Goal: Transaction & Acquisition: Purchase product/service

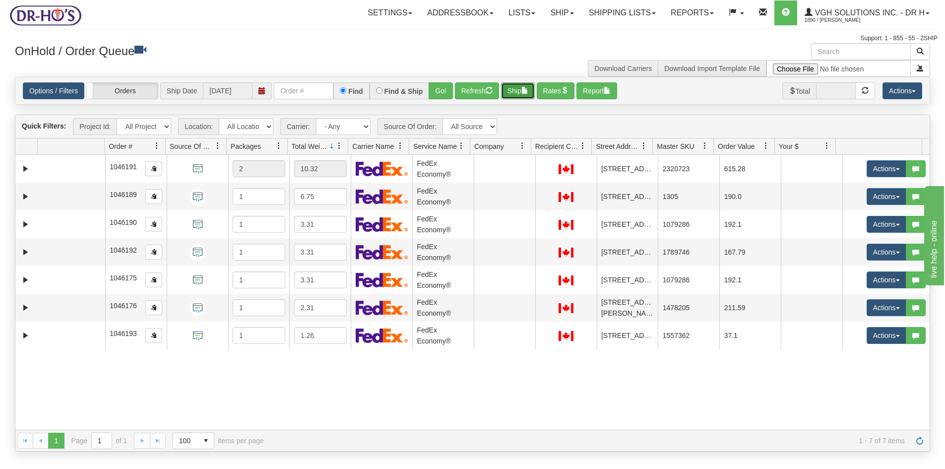
click at [512, 89] on button "Ship" at bounding box center [518, 90] width 34 height 17
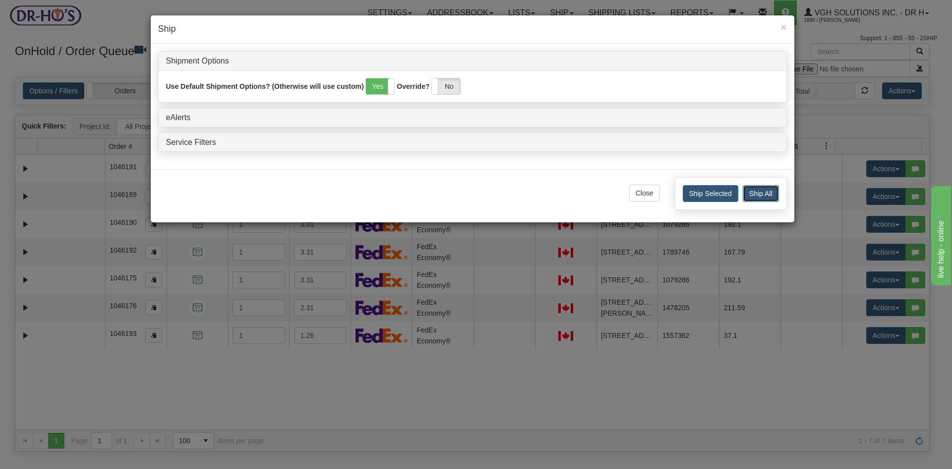
click at [765, 188] on button "Ship All" at bounding box center [761, 193] width 36 height 17
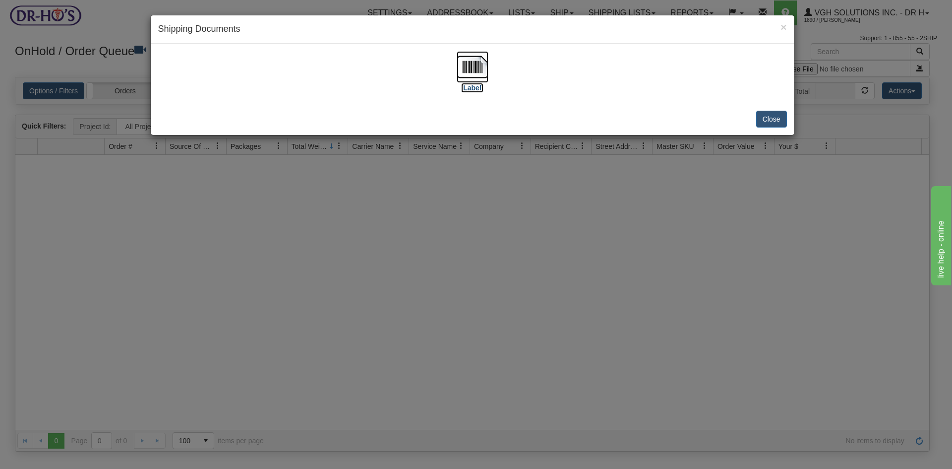
click at [471, 67] on img at bounding box center [473, 67] width 32 height 32
click at [771, 119] on button "Close" at bounding box center [771, 119] width 31 height 17
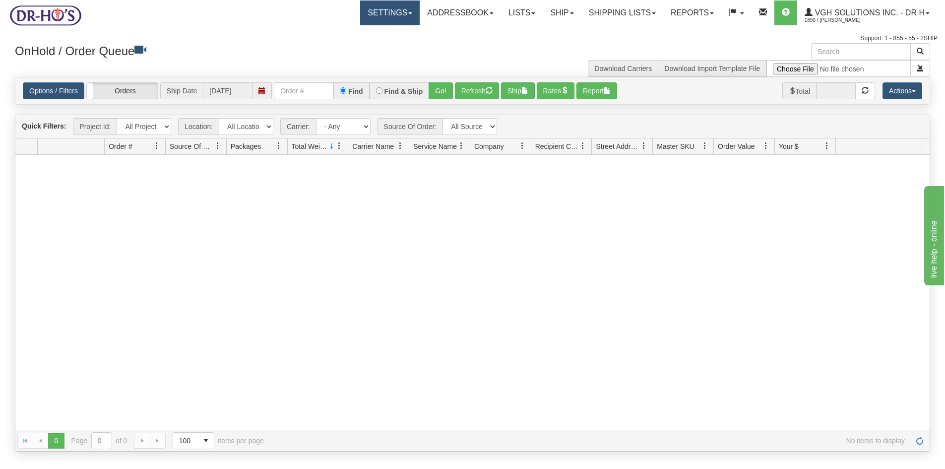
click at [375, 11] on link "Settings" at bounding box center [390, 12] width 60 height 25
click at [355, 33] on span "Shipping Preferences" at bounding box center [363, 35] width 66 height 8
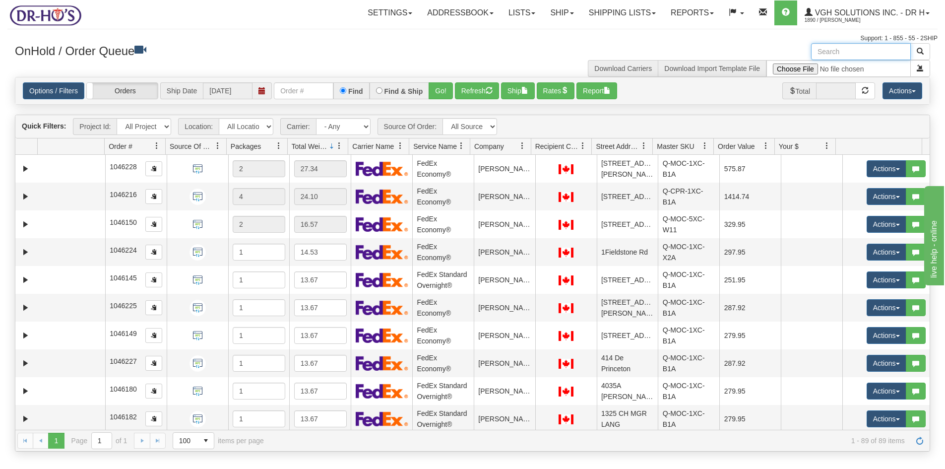
click at [864, 47] on input "text" at bounding box center [861, 51] width 100 height 17
paste input "1202094"
type input "1202094"
click at [920, 51] on span "button" at bounding box center [920, 51] width 7 height 7
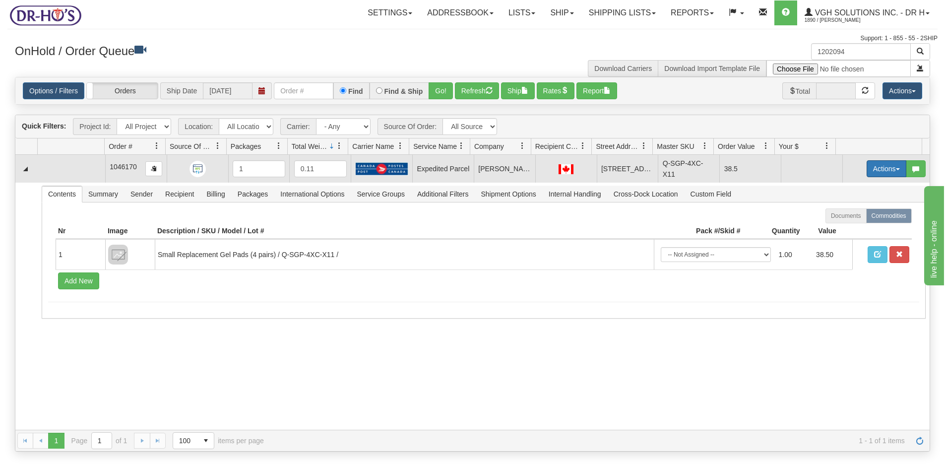
click at [867, 168] on button "Actions" at bounding box center [887, 168] width 40 height 17
click at [852, 186] on link "Open" at bounding box center [865, 187] width 79 height 13
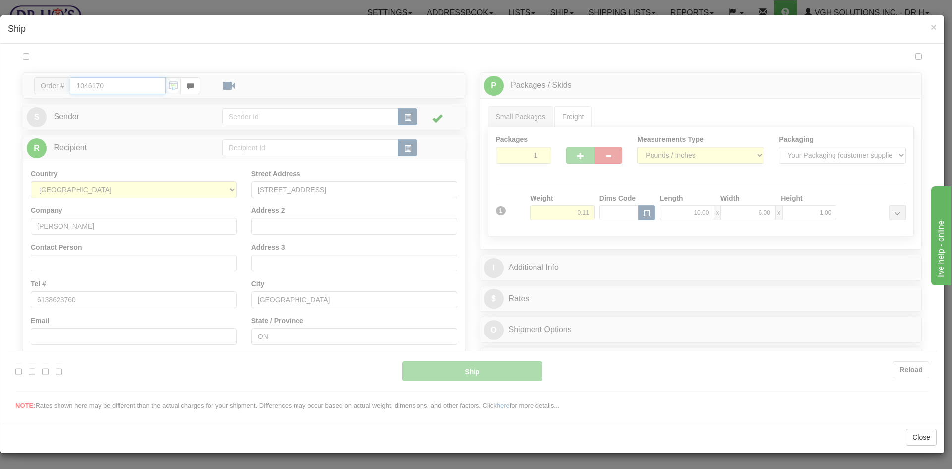
type input "DOM.EP"
type input "09:00"
type input "16:00"
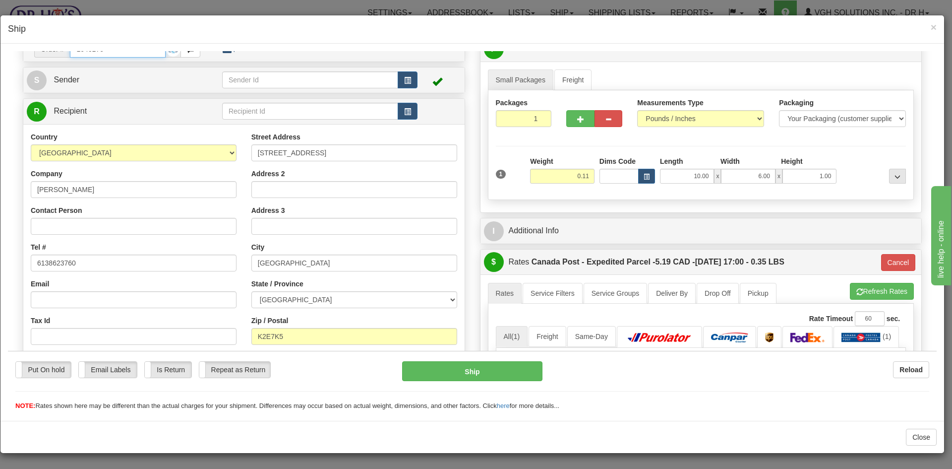
scroll to position [99, 0]
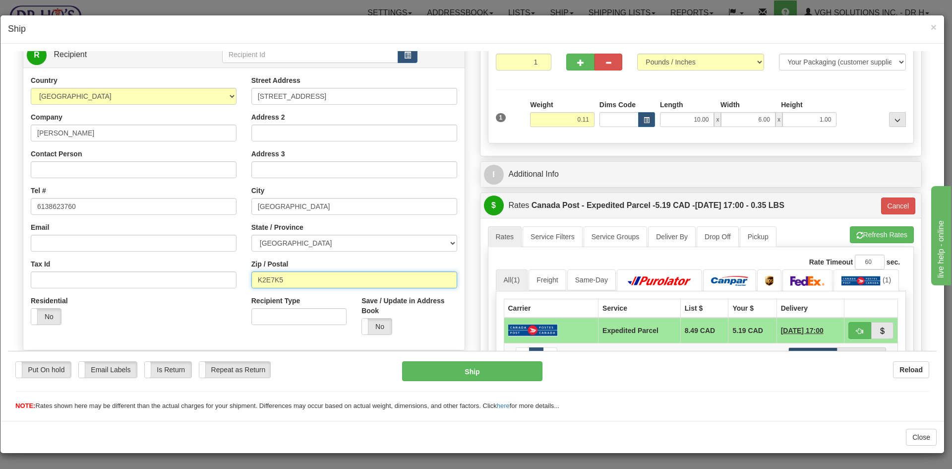
drag, startPoint x: 291, startPoint y: 280, endPoint x: 230, endPoint y: 286, distance: 60.8
click at [232, 286] on div "Country AFGHANISTAN ALAND ISLANDS ALBANIA ALGERIA AMERICAN SAMOA ANDORRA ANGOLA…" at bounding box center [243, 208] width 441 height 267
paste input "X2"
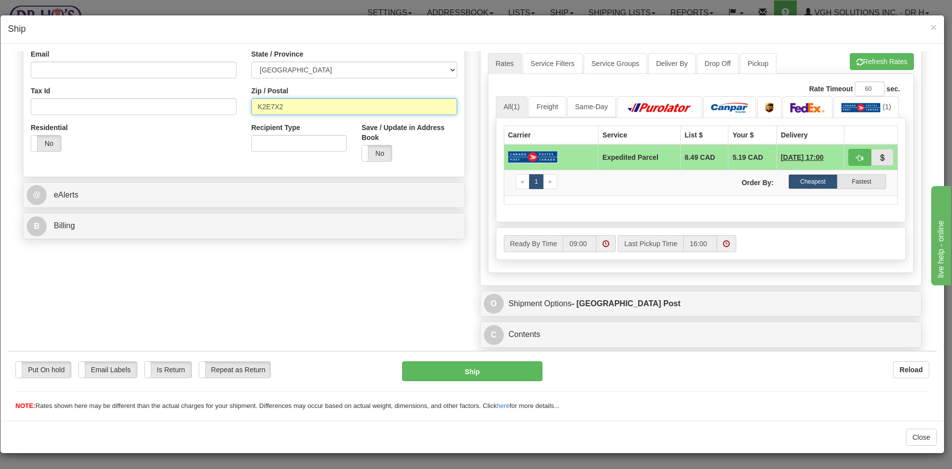
scroll to position [296, 0]
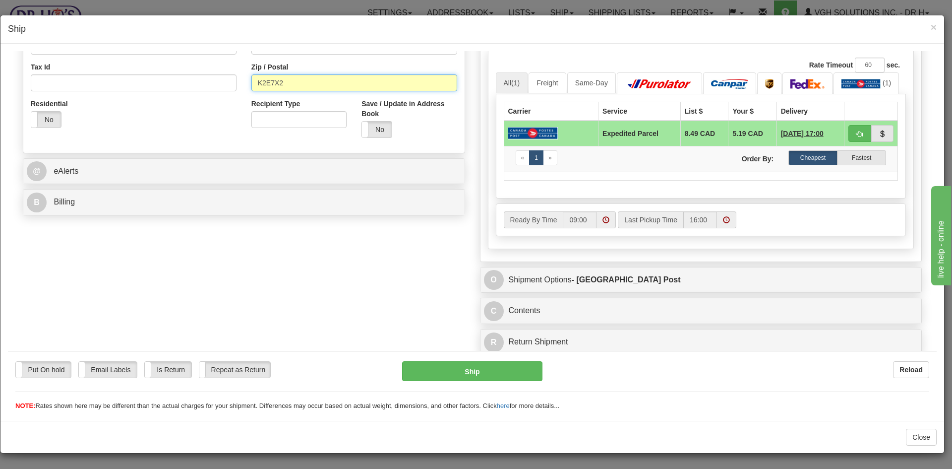
type input "K2E7X2"
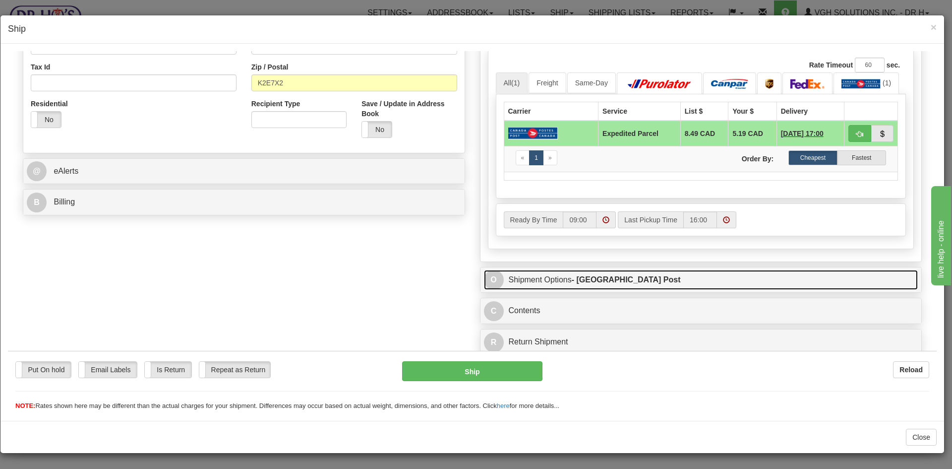
click at [665, 278] on link "O Shipment Options - [GEOGRAPHIC_DATA] Post" at bounding box center [701, 279] width 435 height 20
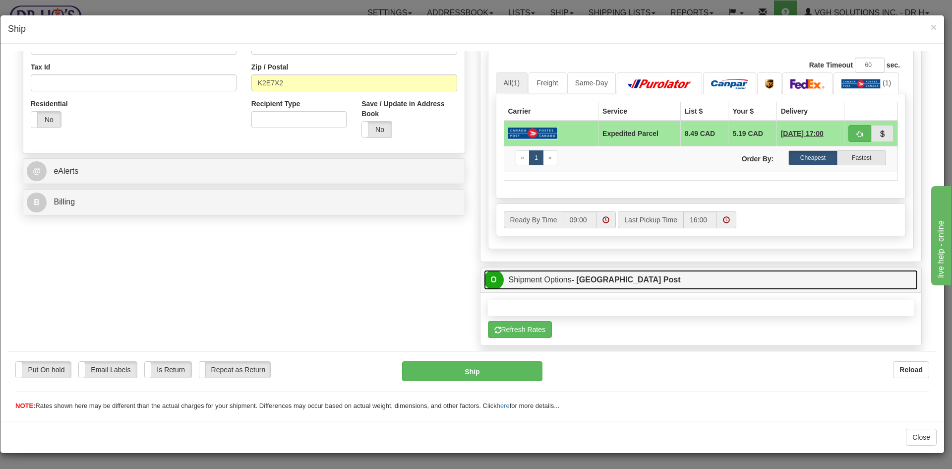
type input "DOM.EP"
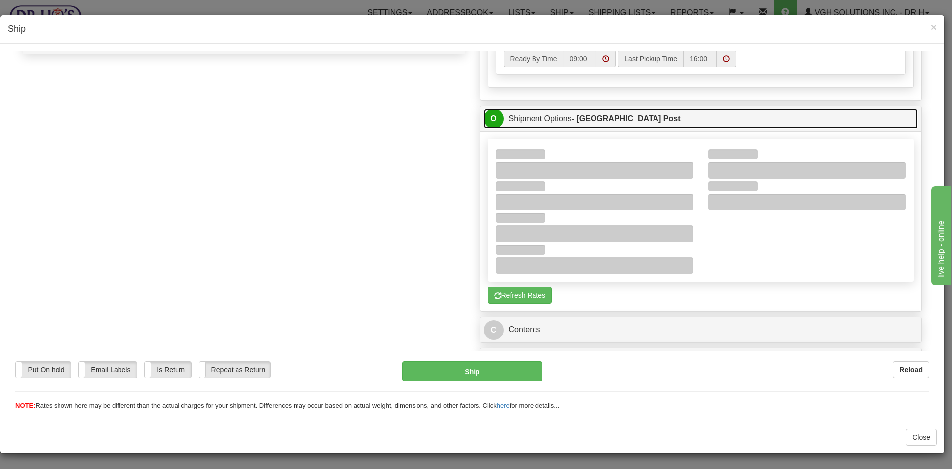
scroll to position [476, 0]
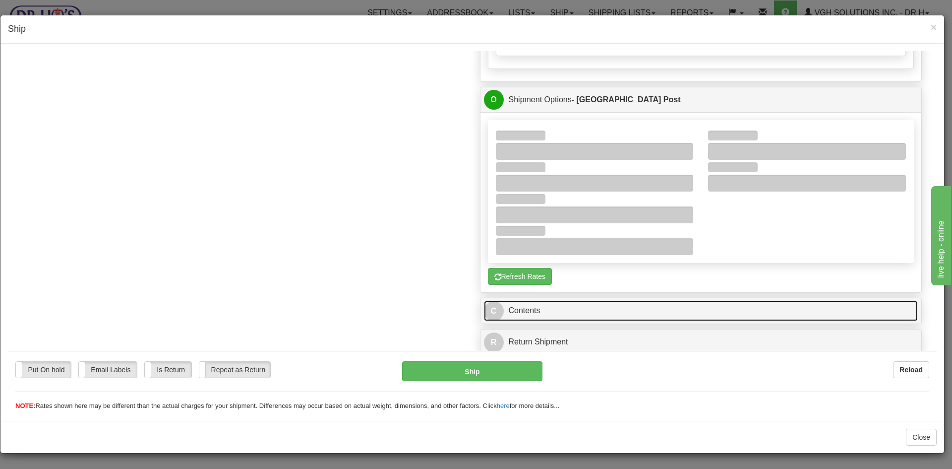
click at [568, 309] on link "C Contents" at bounding box center [701, 310] width 435 height 20
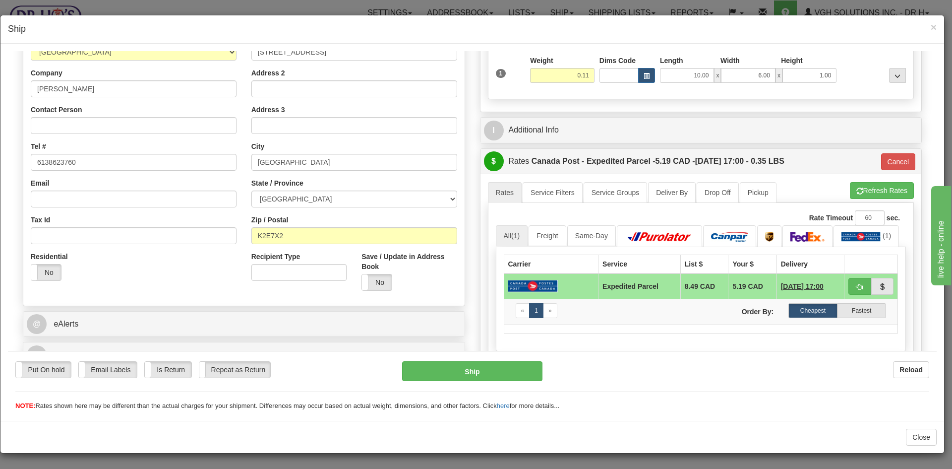
scroll to position [322, 0]
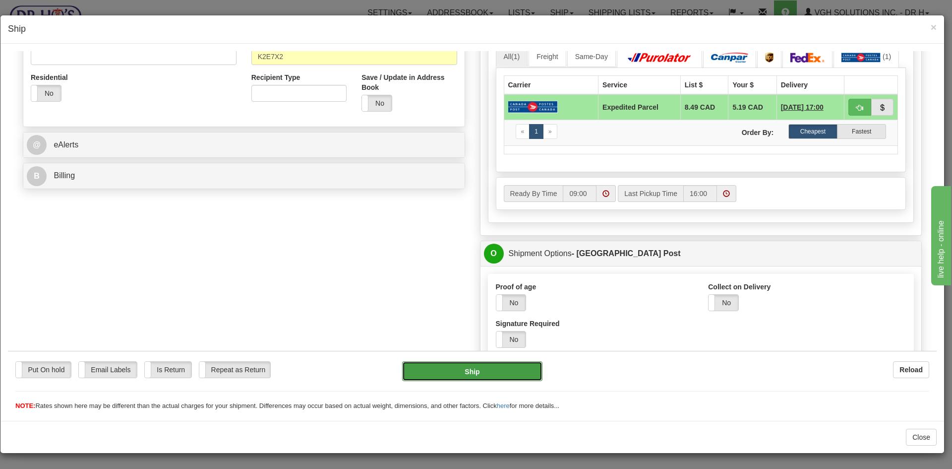
click at [487, 370] on button "Ship" at bounding box center [472, 371] width 140 height 20
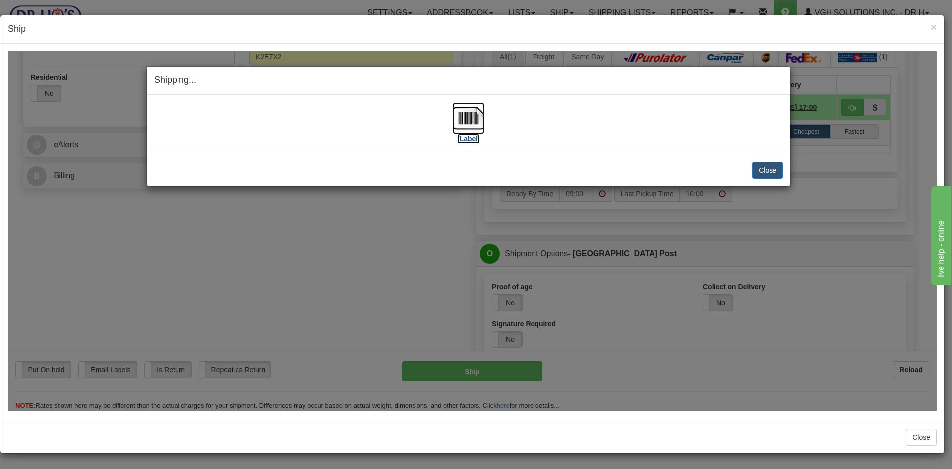
click at [473, 123] on img at bounding box center [469, 118] width 32 height 32
click at [770, 169] on button "Close" at bounding box center [767, 169] width 31 height 17
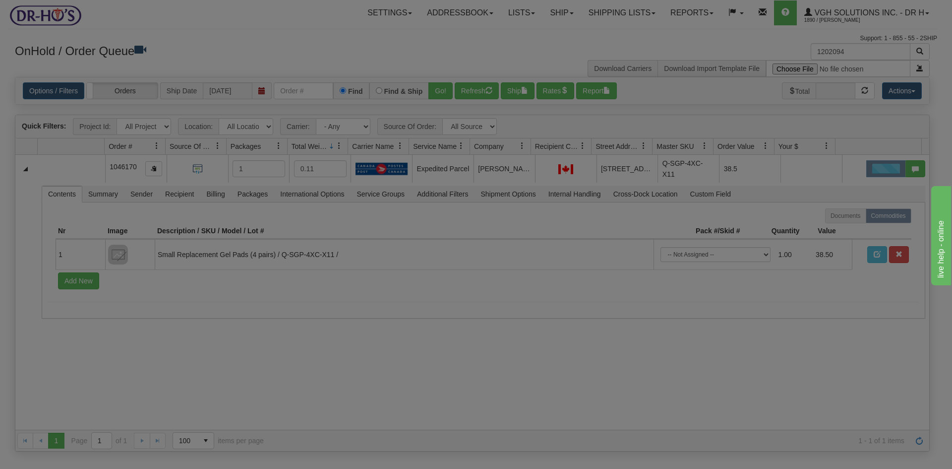
scroll to position [0, 0]
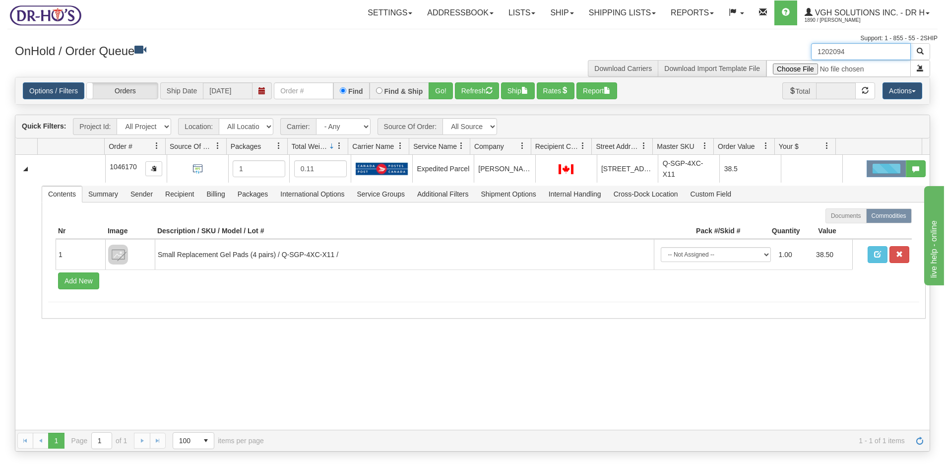
drag, startPoint x: 857, startPoint y: 46, endPoint x: 780, endPoint y: 60, distance: 77.6
click at [780, 60] on div "1202094 Download Carriers Download Import Template File" at bounding box center [705, 60] width 465 height 34
paste input "67"
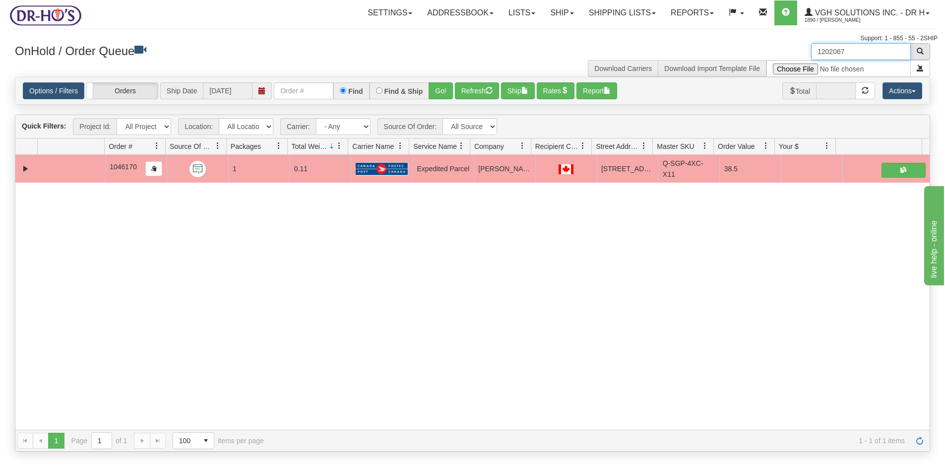
type input "1202067"
click at [924, 53] on button "button" at bounding box center [920, 51] width 20 height 17
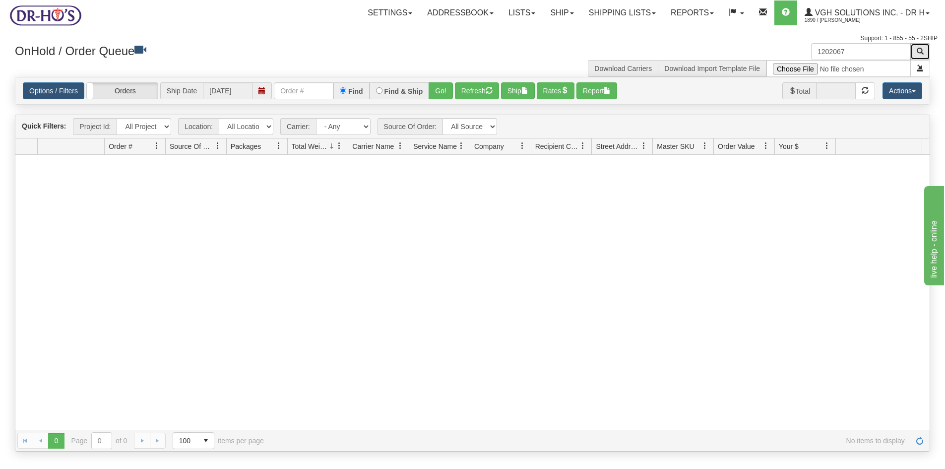
click at [922, 50] on span "button" at bounding box center [920, 51] width 7 height 7
drag, startPoint x: 848, startPoint y: 53, endPoint x: 755, endPoint y: 60, distance: 93.5
click at [763, 60] on div "1202067 Download Carriers Download Import Template File" at bounding box center [705, 60] width 465 height 34
click at [474, 92] on button "Refresh" at bounding box center [477, 90] width 44 height 17
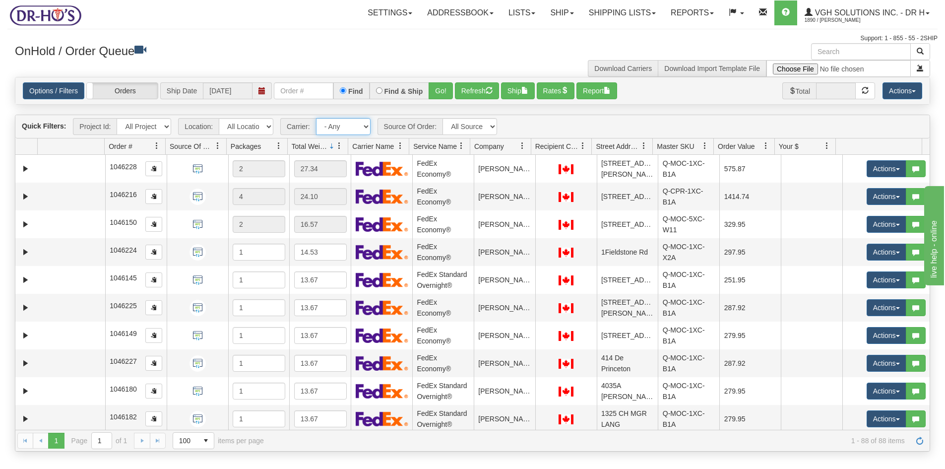
click at [363, 124] on select "- Any - Has NO carrier assigned - Has a carrier assigned FedEx Express® Canada …" at bounding box center [343, 126] width 55 height 17
select select "20"
click at [316, 118] on select "- Any - Has NO carrier assigned - Has a carrier assigned FedEx Express® Canada …" at bounding box center [343, 126] width 55 height 17
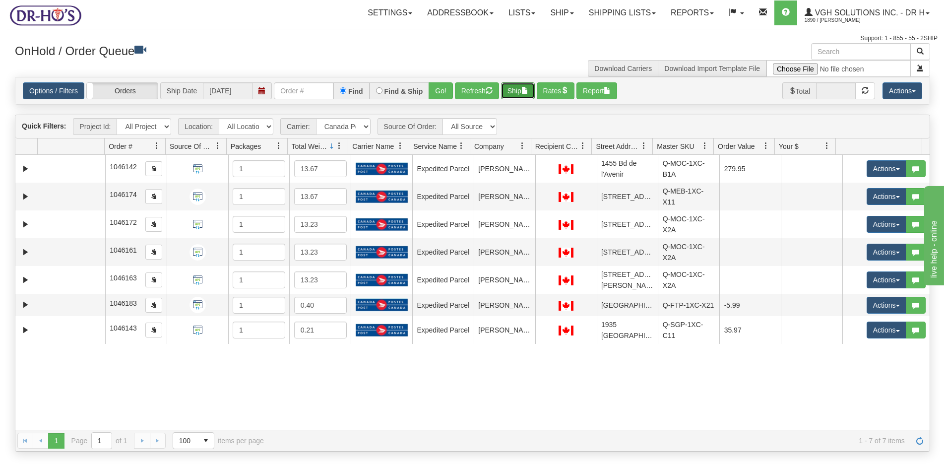
click at [522, 91] on button "Ship" at bounding box center [518, 90] width 34 height 17
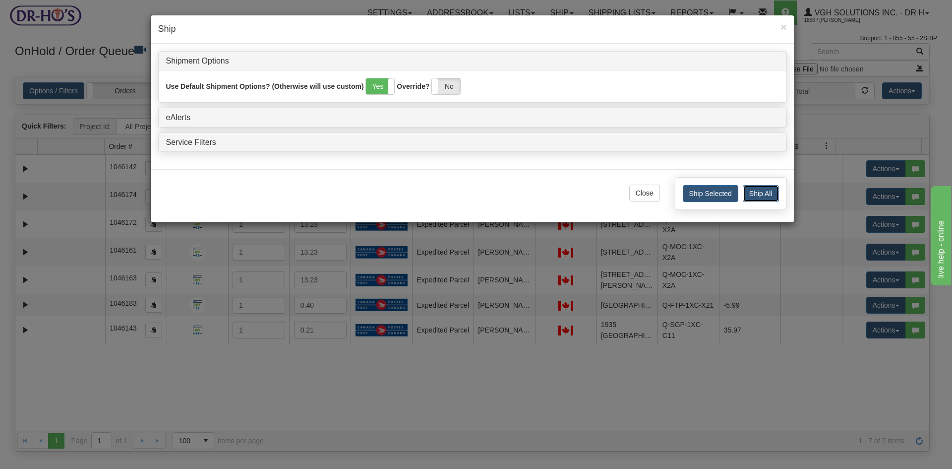
click at [762, 198] on button "Ship All" at bounding box center [761, 193] width 36 height 17
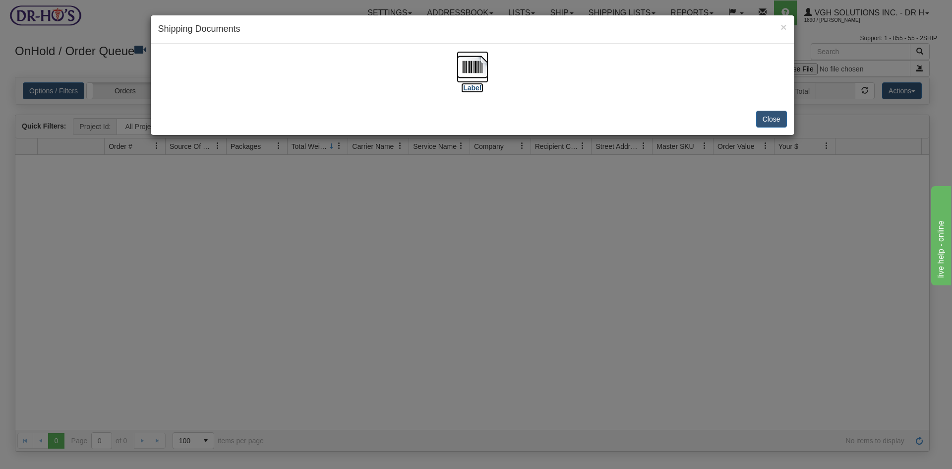
click at [473, 64] on img at bounding box center [473, 67] width 32 height 32
click at [776, 121] on button "Close" at bounding box center [771, 119] width 31 height 17
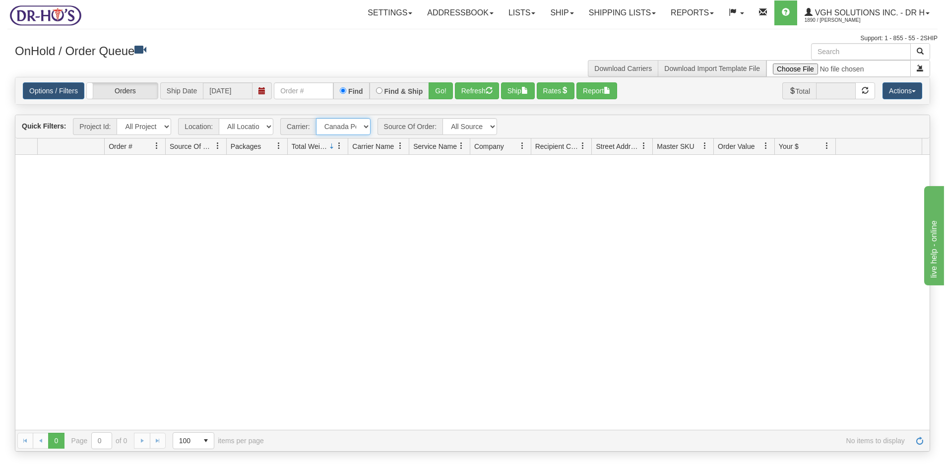
drag, startPoint x: 364, startPoint y: 126, endPoint x: 358, endPoint y: 129, distance: 6.5
click at [364, 126] on select "- Any - Has NO carrier assigned - Has a carrier assigned FedEx Express® Canada …" at bounding box center [343, 126] width 55 height 17
select select "grid toolbar"
click at [316, 118] on select "- Any - Has NO carrier assigned - Has a carrier assigned FedEx Express® Canada …" at bounding box center [343, 126] width 55 height 17
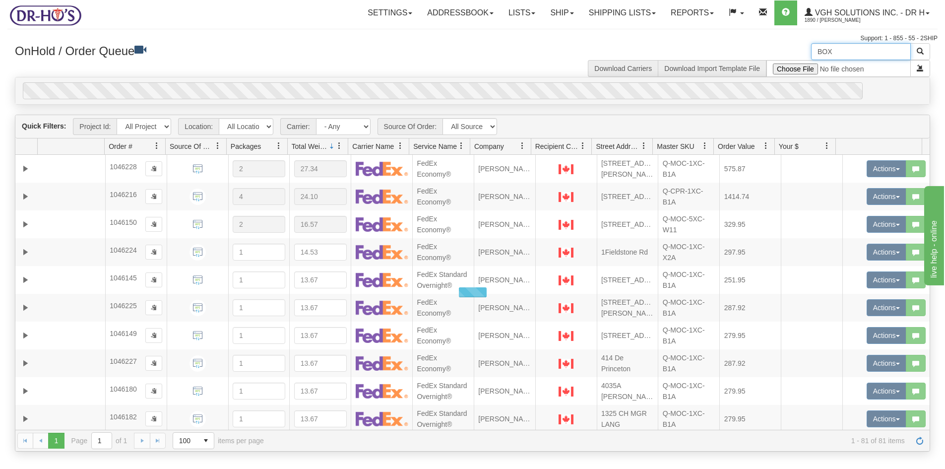
drag, startPoint x: 848, startPoint y: 51, endPoint x: 842, endPoint y: 49, distance: 6.1
click at [848, 50] on input "BOX" at bounding box center [861, 51] width 100 height 17
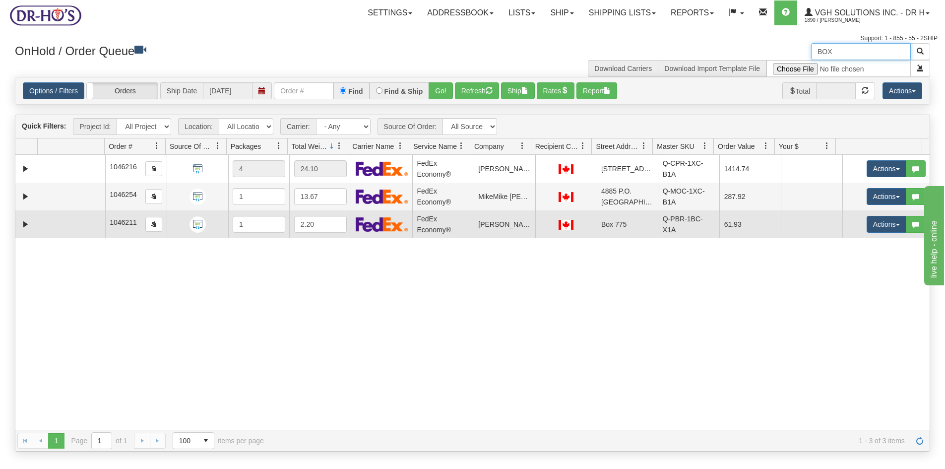
drag, startPoint x: 58, startPoint y: 236, endPoint x: 57, endPoint y: 226, distance: 10.0
click at [59, 236] on td at bounding box center [71, 224] width 67 height 28
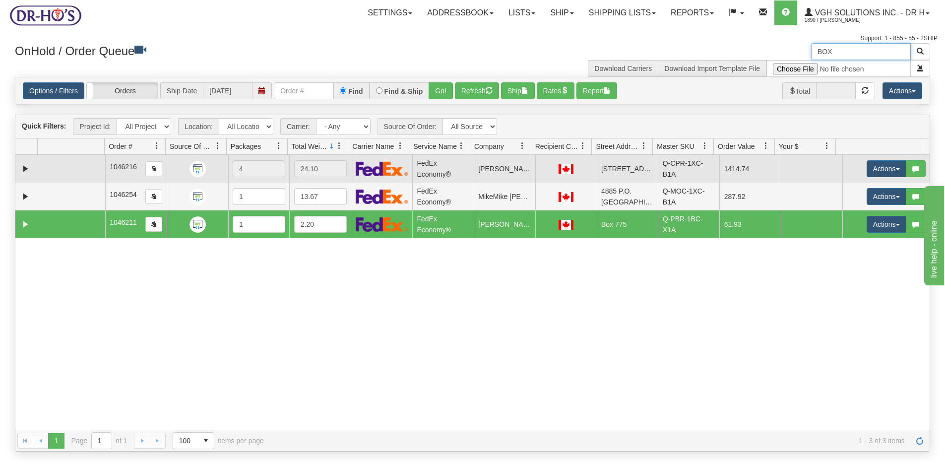
click at [56, 173] on td at bounding box center [71, 169] width 67 height 28
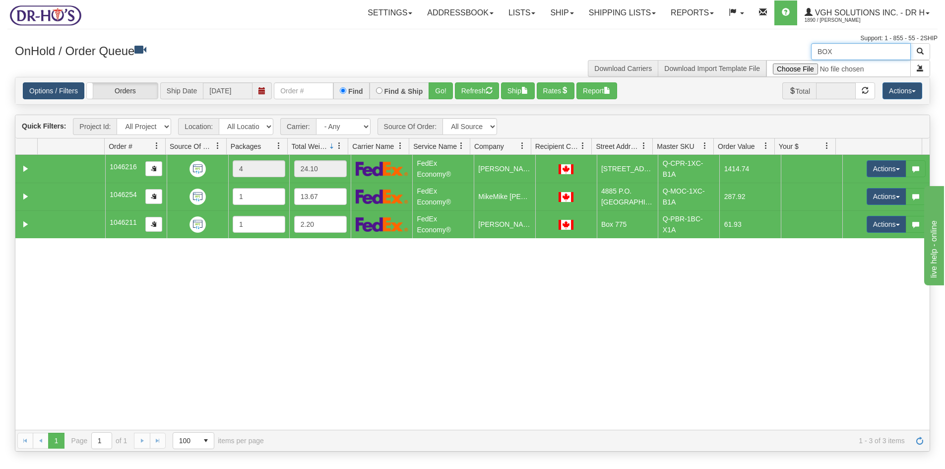
type input "BOX"
click at [52, 93] on link "Options / Filters" at bounding box center [54, 90] width 62 height 17
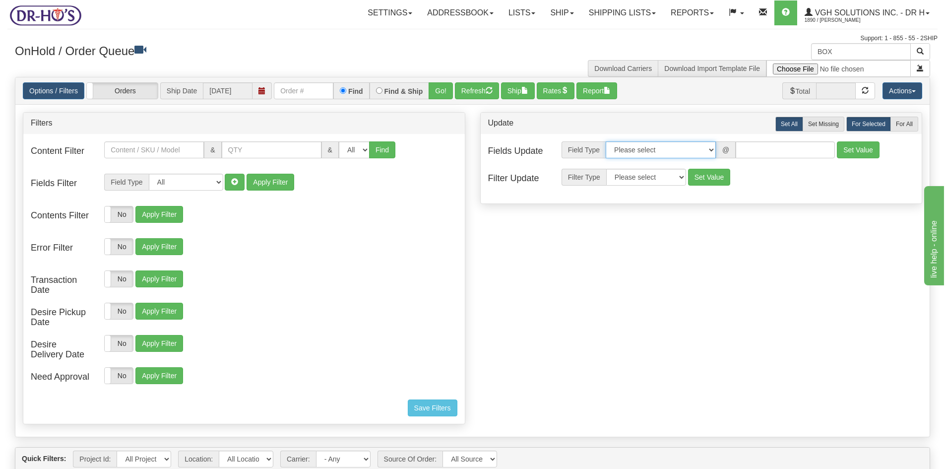
click at [712, 149] on select "Please select Contact Person Company Country Country & State/Province City Zip …" at bounding box center [661, 149] width 110 height 17
select select "94"
click at [606, 141] on select "Please select Contact Person Company Country Country & State/Province City Zip …" at bounding box center [661, 149] width 110 height 17
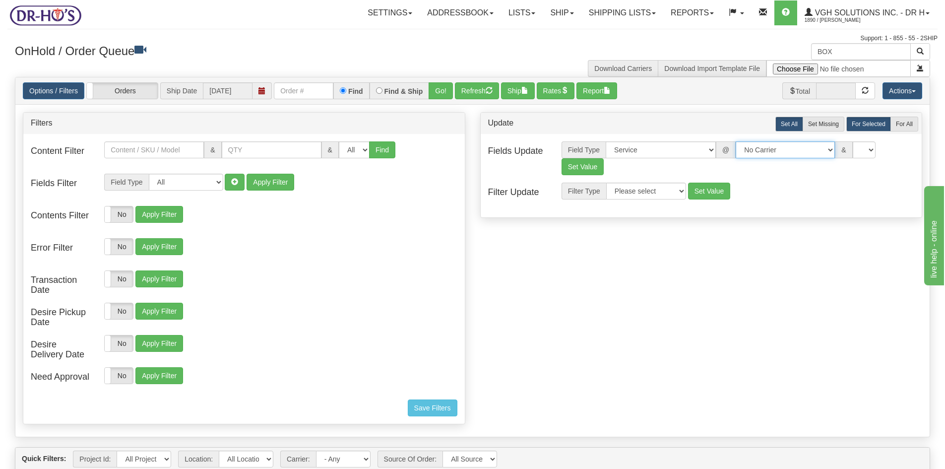
click at [822, 149] on select "No Carrier FedEx Express® UPS Purolator Canpar Canada Post BeSwyft Kindersley. …" at bounding box center [785, 149] width 99 height 17
select select "20"
click at [736, 141] on select "No Carrier FedEx Express® UPS Purolator Canpar Canada Post BeSwyft Kindersley. …" at bounding box center [785, 149] width 99 height 17
click at [907, 150] on select "CA -> US - USA.EP - Expedited Parcel USA CA -> US - USA.PW.ENV - Priority World…" at bounding box center [864, 149] width 99 height 17
select select "DOM.EP"
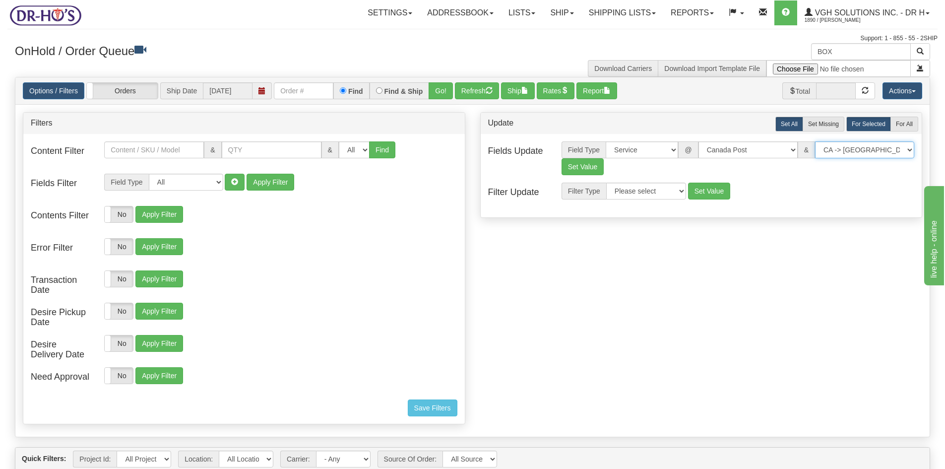
click at [815, 141] on select "CA -> US - USA.EP - Expedited Parcel USA CA -> US - USA.PW.ENV - Priority World…" at bounding box center [864, 149] width 99 height 17
click at [593, 168] on button "Set Value" at bounding box center [582, 166] width 43 height 17
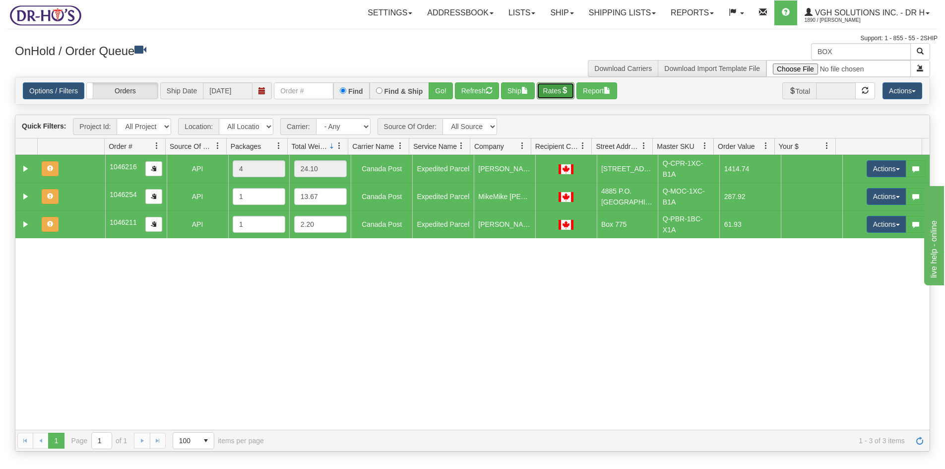
click at [556, 96] on button "Rates" at bounding box center [556, 90] width 38 height 17
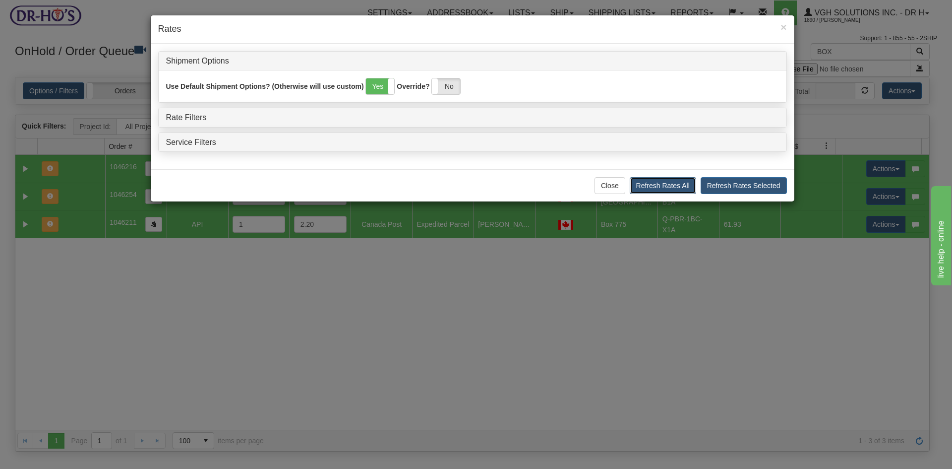
click at [664, 186] on button "Refresh Rates All" at bounding box center [663, 185] width 66 height 17
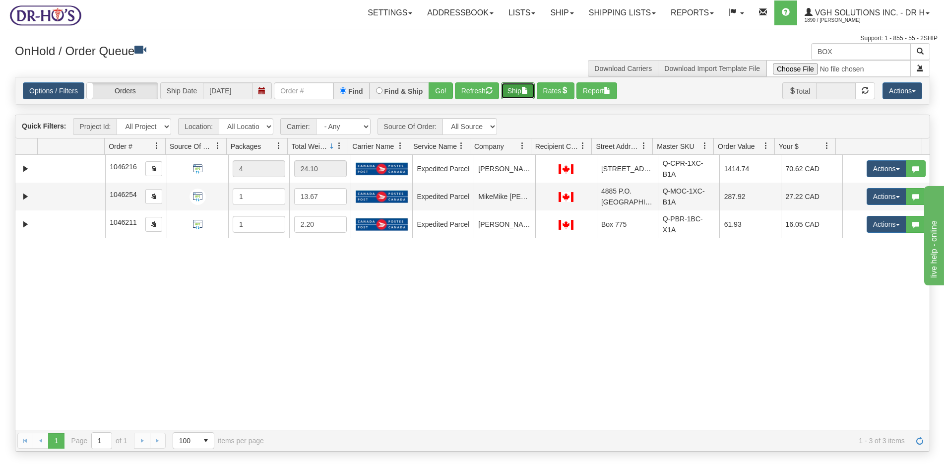
click at [517, 93] on button "Ship" at bounding box center [518, 90] width 34 height 17
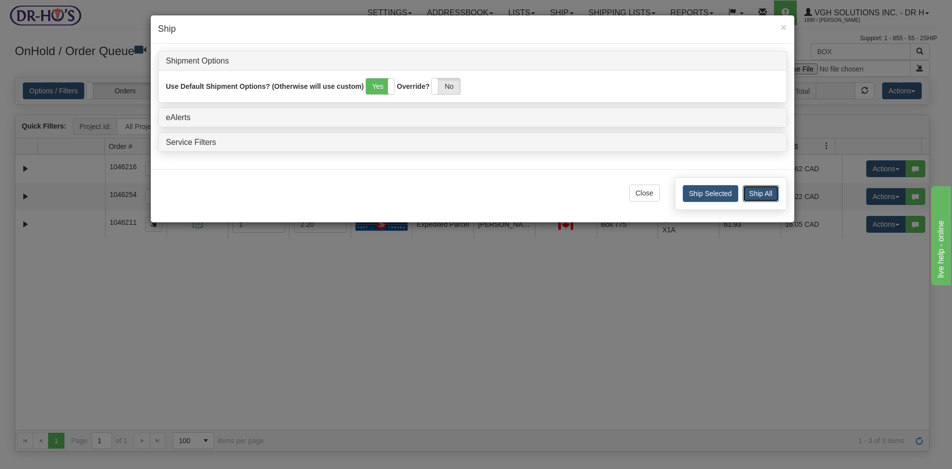
click at [753, 189] on button "Ship All" at bounding box center [761, 193] width 36 height 17
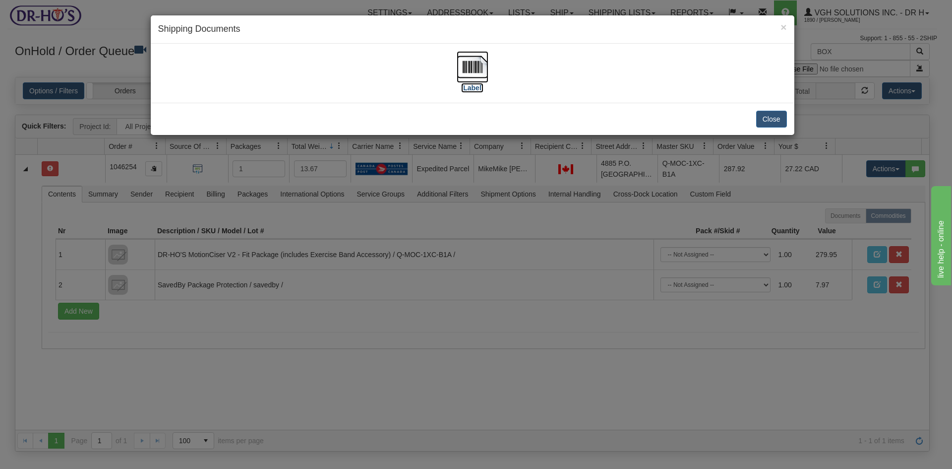
click at [475, 68] on img at bounding box center [473, 67] width 32 height 32
click at [773, 118] on button "Close" at bounding box center [771, 119] width 31 height 17
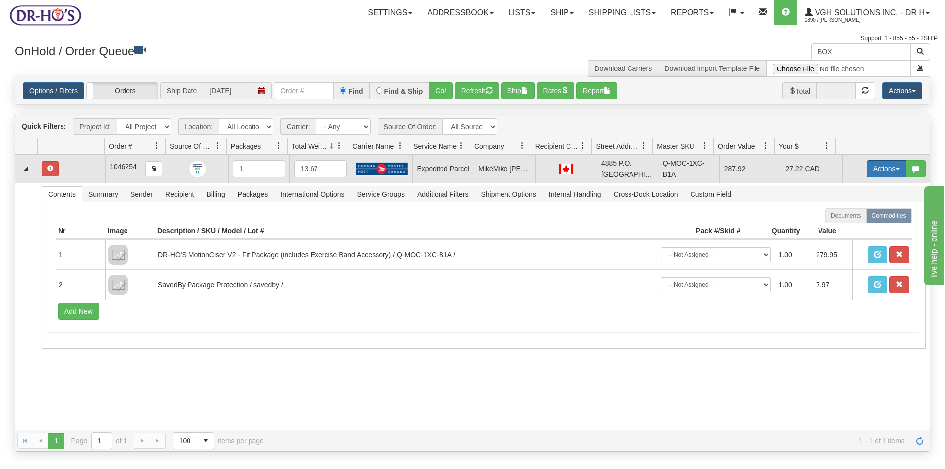
click at [873, 177] on button "Actions" at bounding box center [887, 168] width 40 height 17
click at [846, 191] on span "Open" at bounding box center [848, 188] width 24 height 8
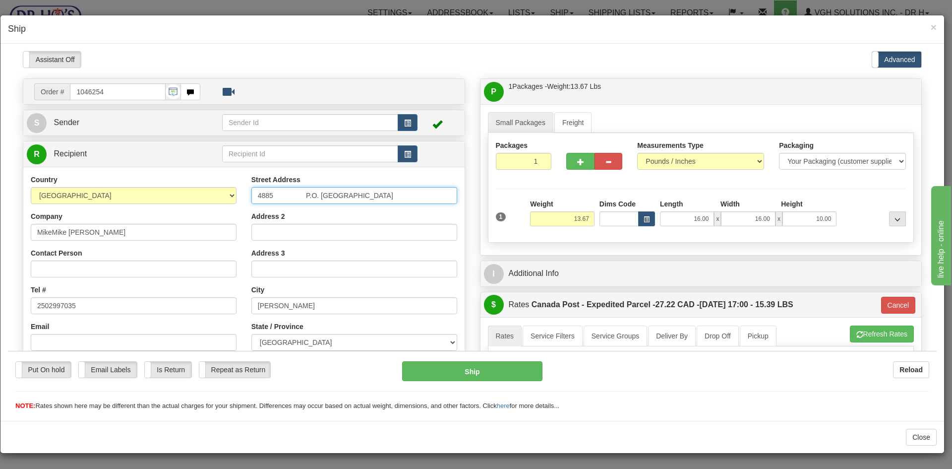
drag, startPoint x: 302, startPoint y: 195, endPoint x: 341, endPoint y: 193, distance: 39.2
click at [341, 193] on input "4885 P.O. Box 39, GERELLA ROAD" at bounding box center [354, 195] width 206 height 17
click at [276, 234] on input "Address 2" at bounding box center [354, 231] width 206 height 17
paste input "P.O. Box 39"
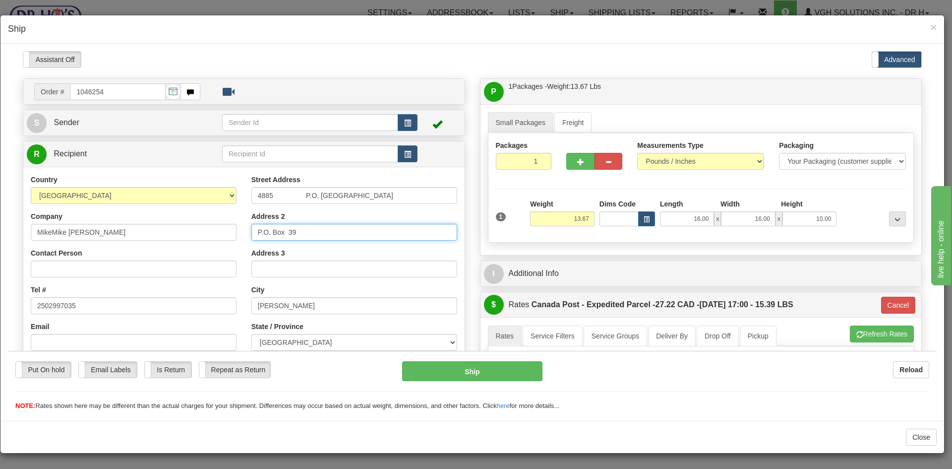
type input "P.O. Box 39"
drag, startPoint x: 345, startPoint y: 197, endPoint x: 349, endPoint y: 200, distance: 5.3
click at [345, 196] on input "4885 P.O. Box 39, GERELLA ROAD" at bounding box center [354, 195] width 206 height 17
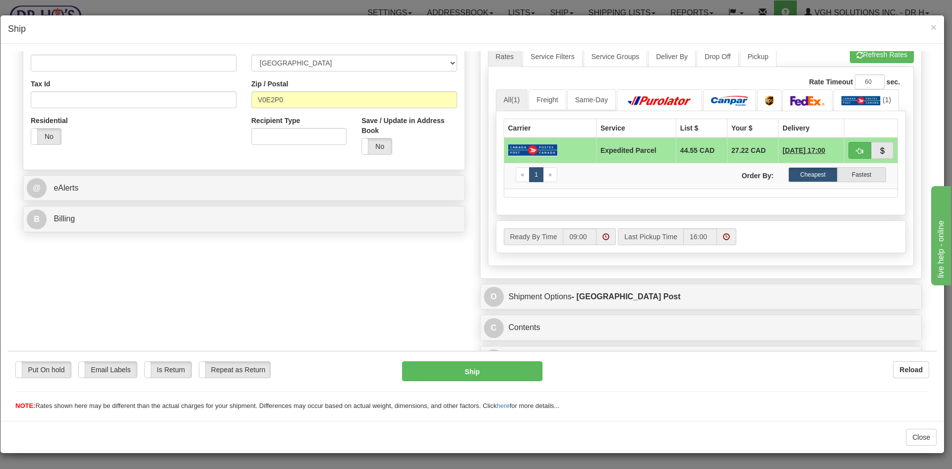
scroll to position [296, 0]
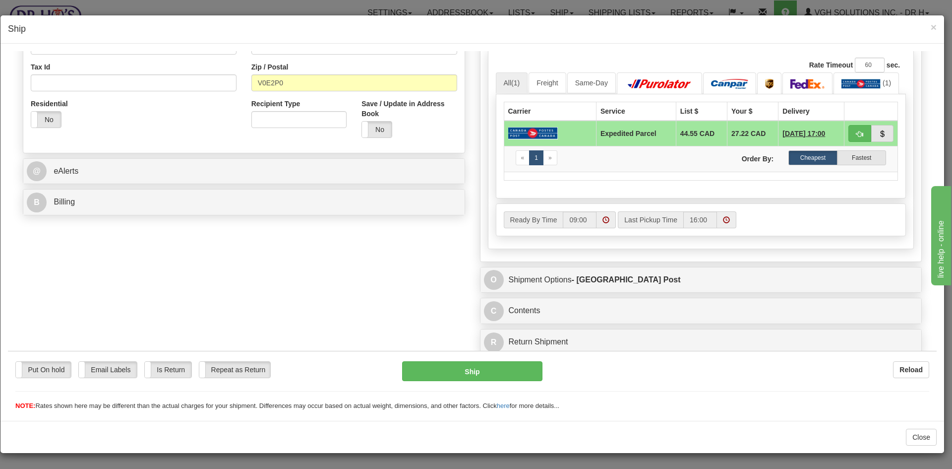
type input "4885 GERELLA ROAD"
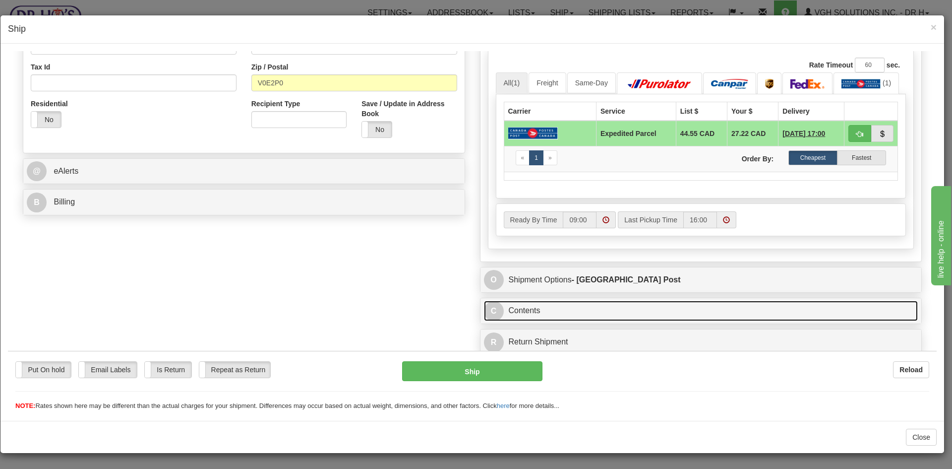
click at [616, 312] on link "C Contents" at bounding box center [701, 310] width 435 height 20
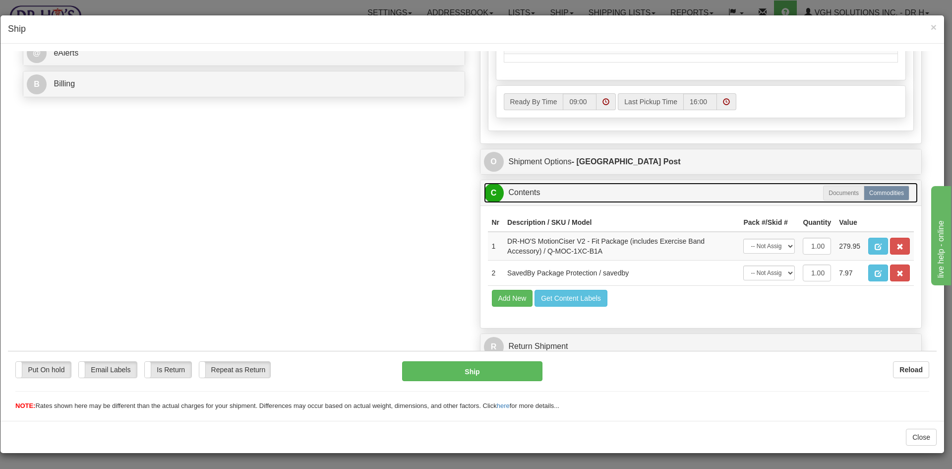
scroll to position [419, 0]
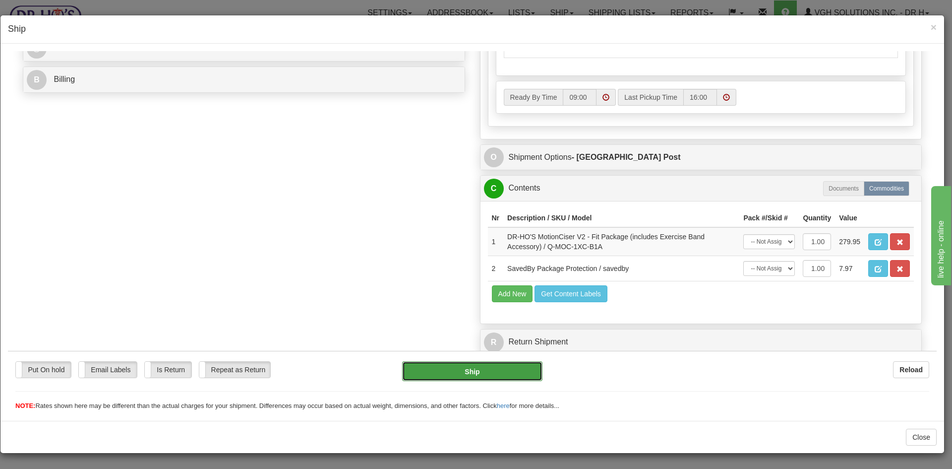
click at [475, 373] on button "Ship" at bounding box center [472, 371] width 140 height 20
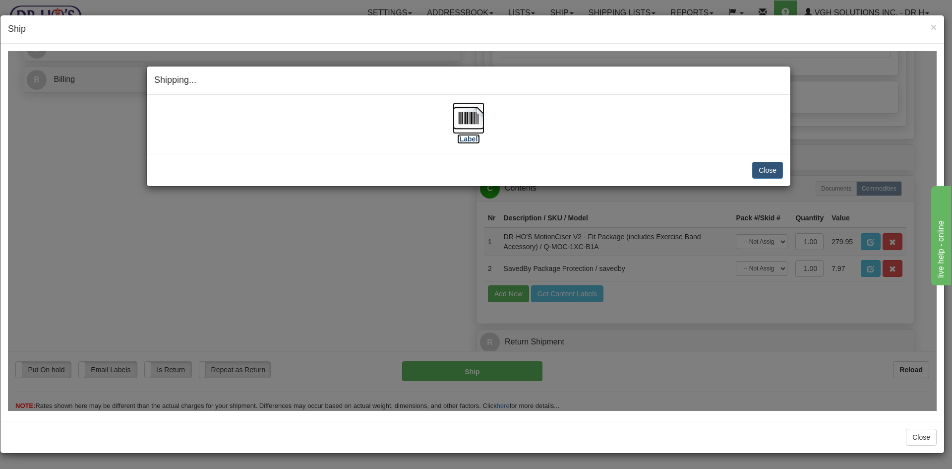
click at [461, 116] on img at bounding box center [469, 118] width 32 height 32
click at [771, 168] on button "Close" at bounding box center [767, 169] width 31 height 17
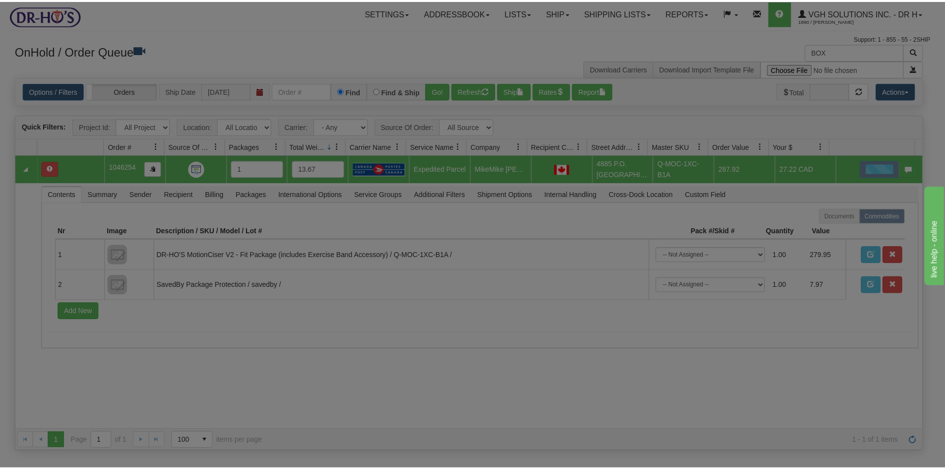
scroll to position [0, 0]
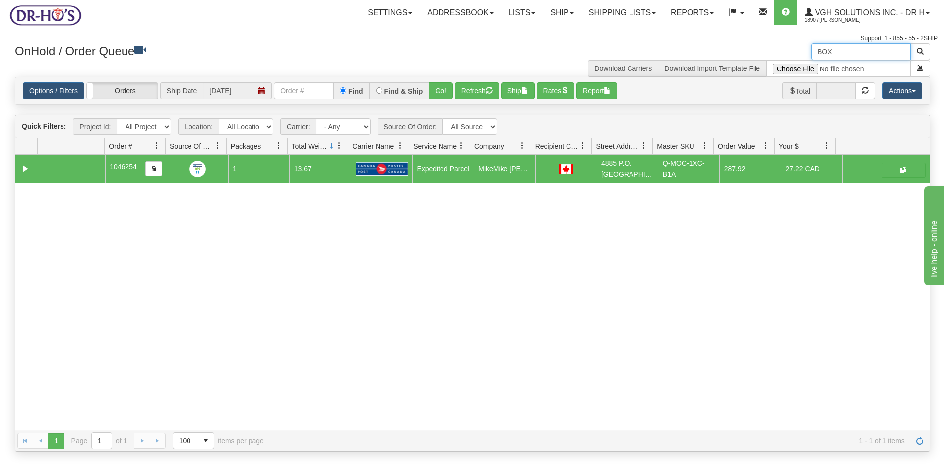
drag, startPoint x: 858, startPoint y: 55, endPoint x: 775, endPoint y: 62, distance: 83.2
click at [775, 62] on div "BOX Download Carriers Download Import Template File" at bounding box center [705, 60] width 465 height 34
click at [464, 89] on button "Refresh" at bounding box center [477, 90] width 44 height 17
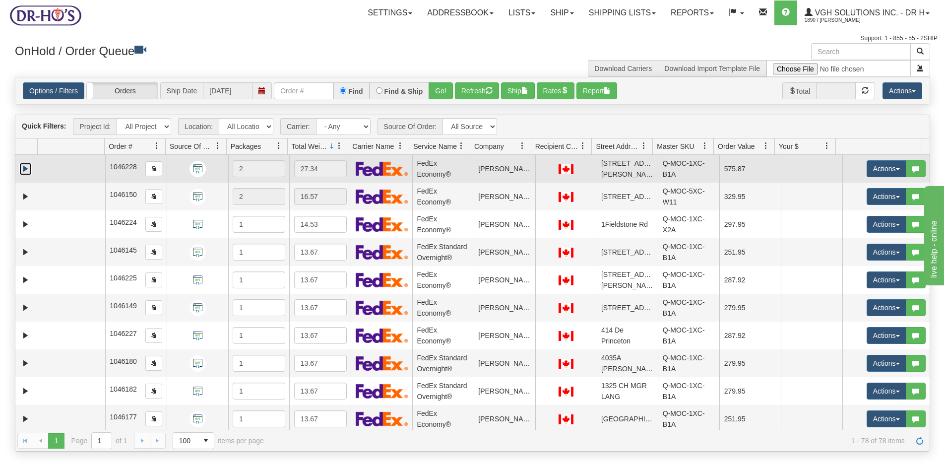
click at [25, 167] on link "Expand" at bounding box center [25, 169] width 12 height 12
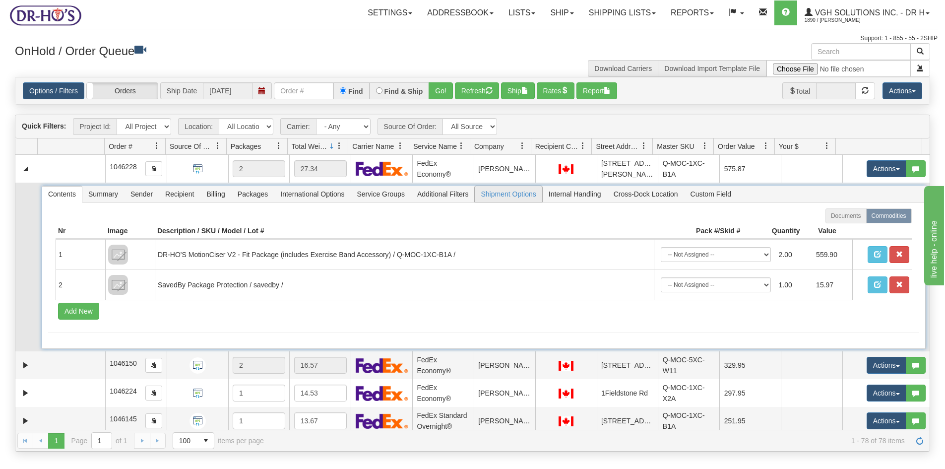
click at [507, 198] on span "Shipment Options" at bounding box center [508, 194] width 67 height 16
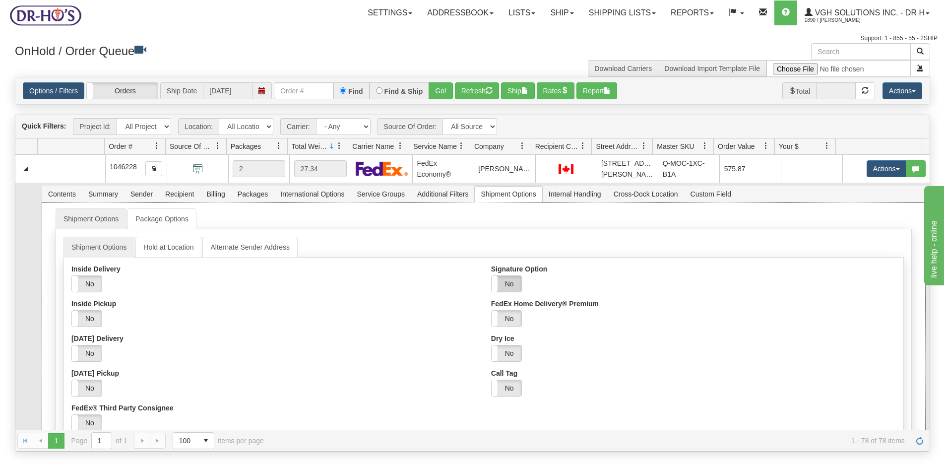
click at [508, 280] on label "No" at bounding box center [507, 284] width 30 height 16
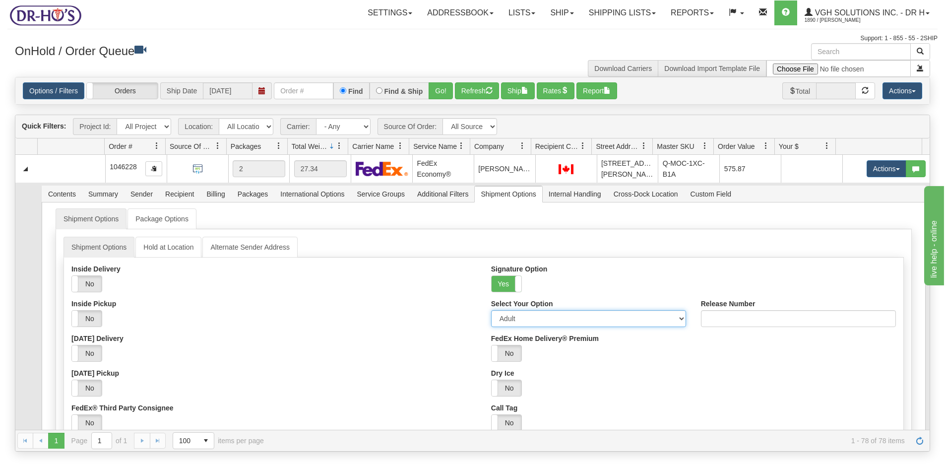
click at [520, 319] on select "Adult Direct Indirect No Signature Required Service Default" at bounding box center [588, 318] width 195 height 17
select select "2"
click at [491, 310] on select "Adult Direct Indirect No Signature Required Service Default" at bounding box center [588, 318] width 195 height 17
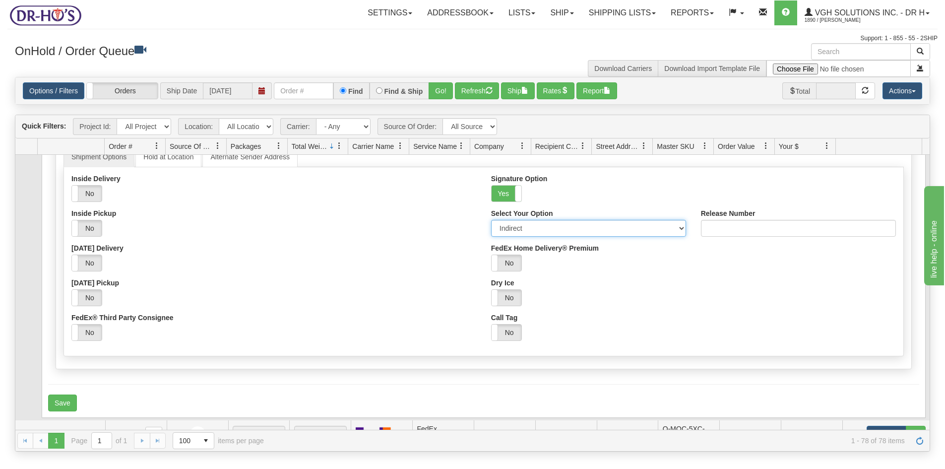
scroll to position [149, 0]
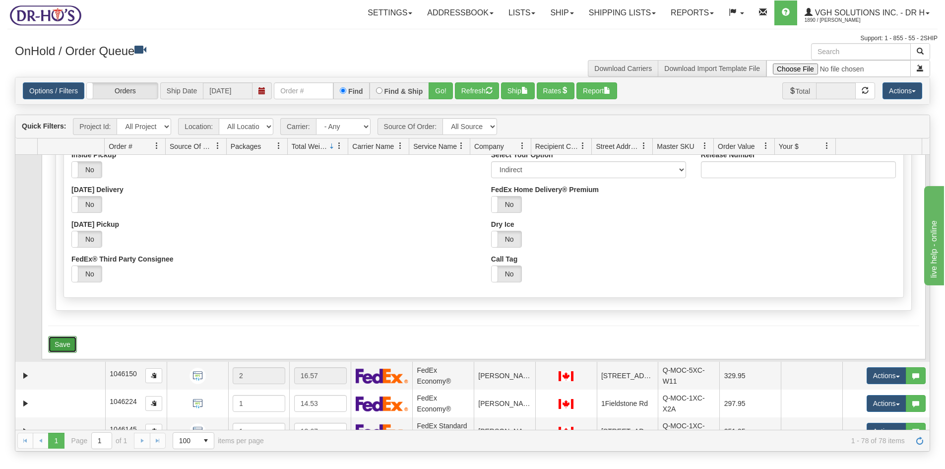
click at [58, 340] on button "Save" at bounding box center [62, 344] width 29 height 17
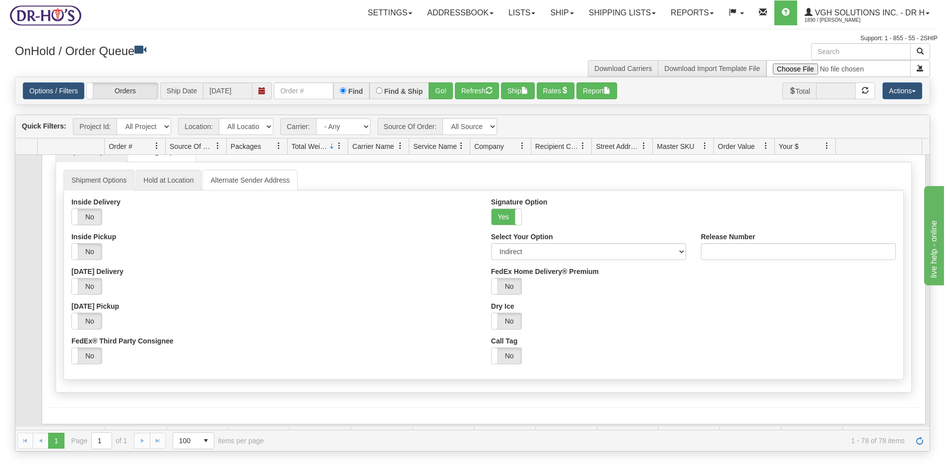
scroll to position [0, 0]
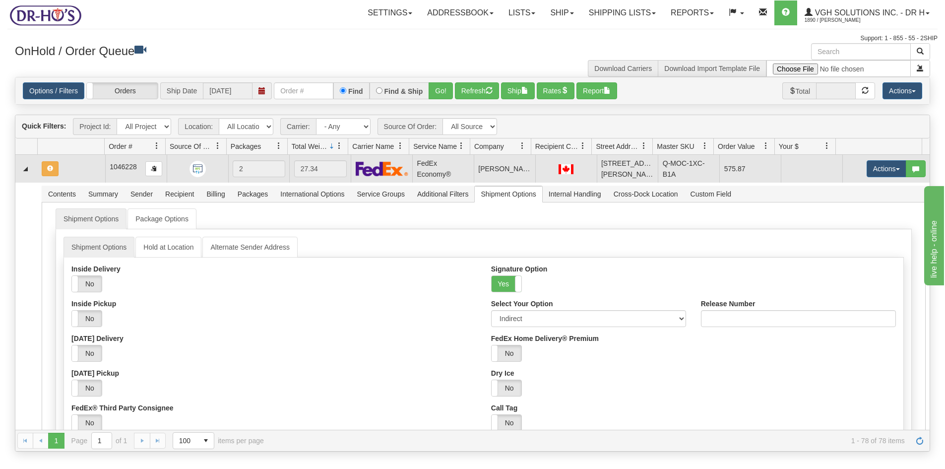
drag, startPoint x: 76, startPoint y: 169, endPoint x: 124, endPoint y: 167, distance: 48.1
click at [77, 169] on td at bounding box center [71, 169] width 67 height 28
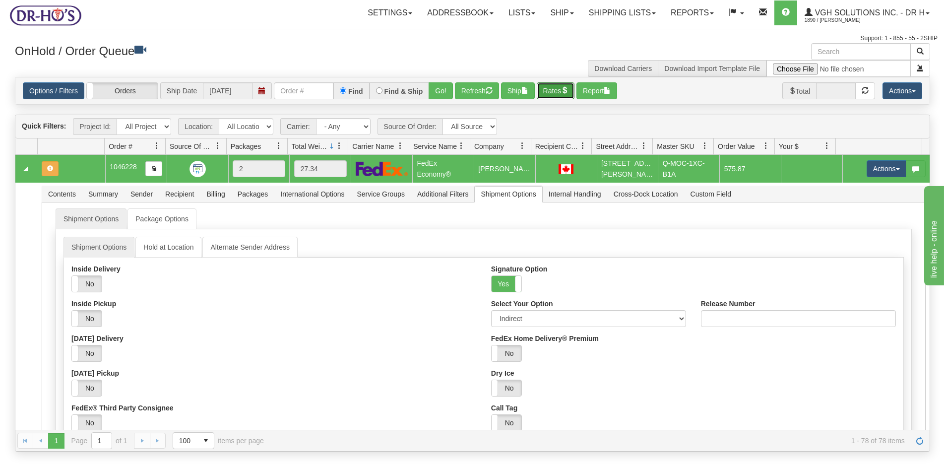
click at [557, 93] on button "Rates" at bounding box center [556, 90] width 38 height 17
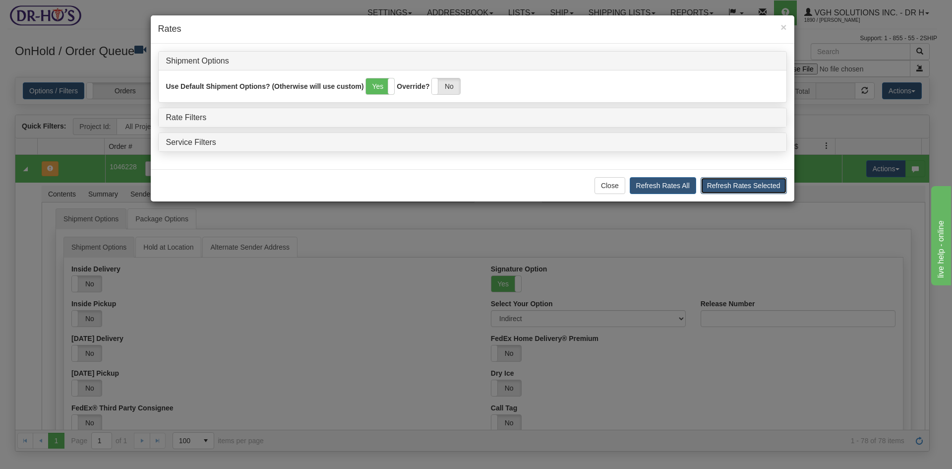
click at [741, 187] on button "Refresh Rates Selected" at bounding box center [744, 185] width 86 height 17
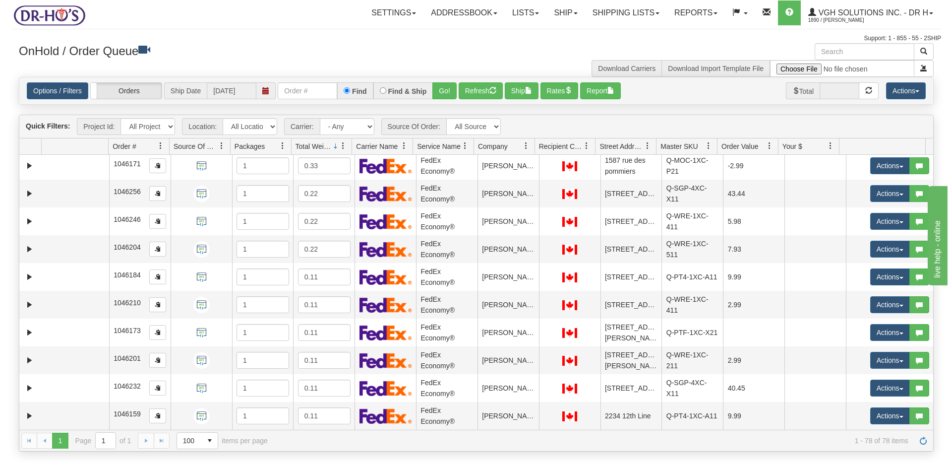
scroll to position [2281, 0]
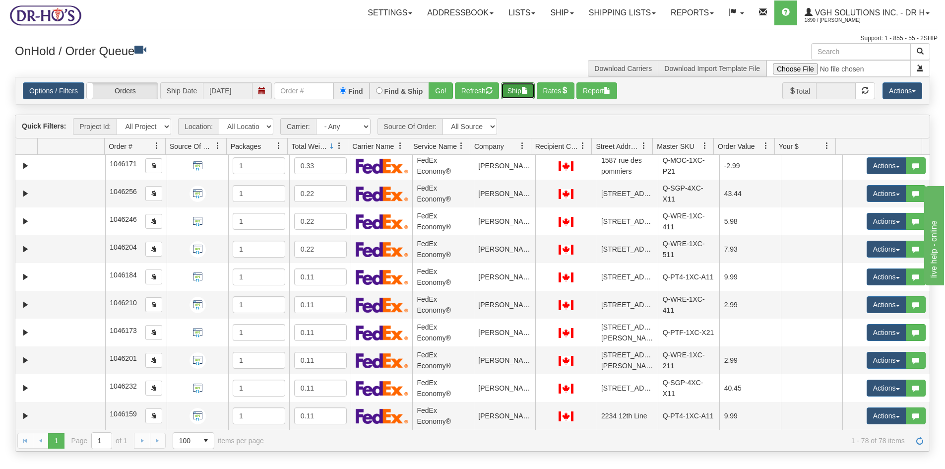
click at [520, 91] on button "Ship" at bounding box center [518, 90] width 34 height 17
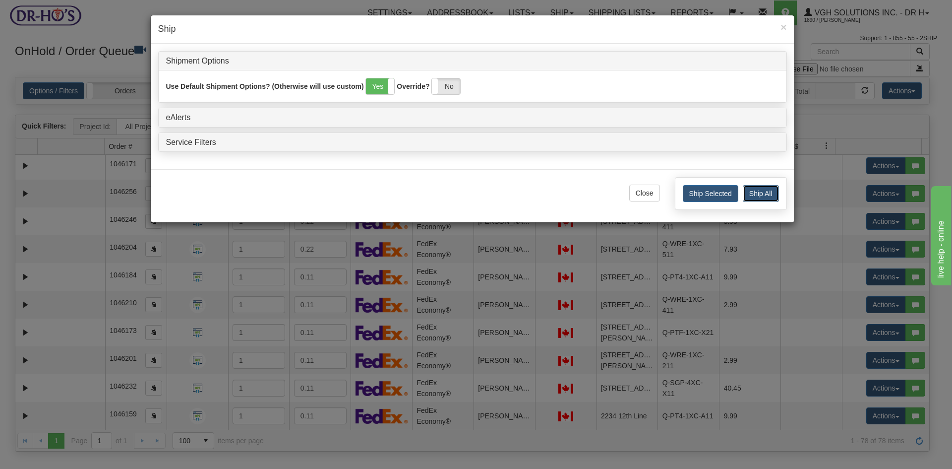
click at [761, 190] on button "Ship All" at bounding box center [761, 193] width 36 height 17
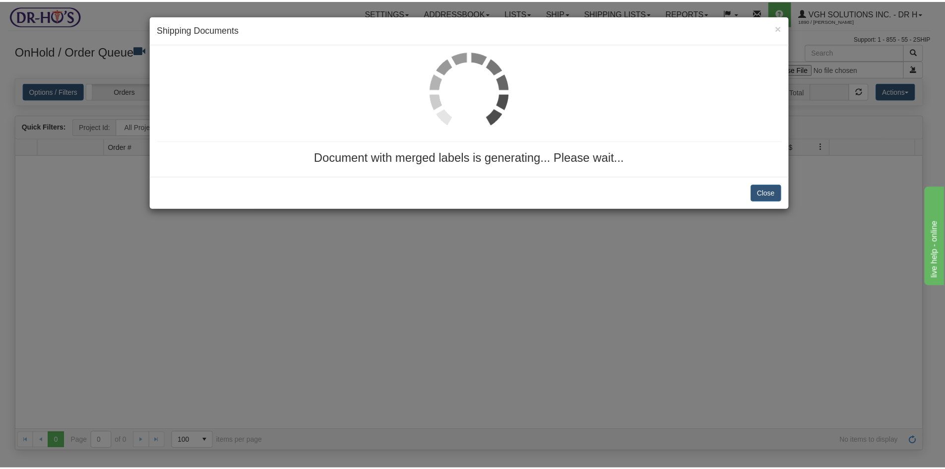
scroll to position [0, 0]
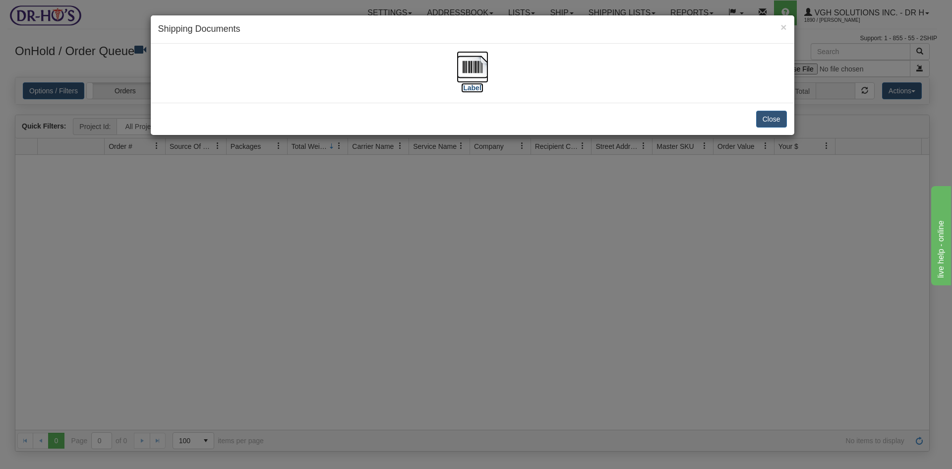
click at [484, 69] on img at bounding box center [473, 67] width 32 height 32
click at [777, 119] on button "Close" at bounding box center [771, 119] width 31 height 17
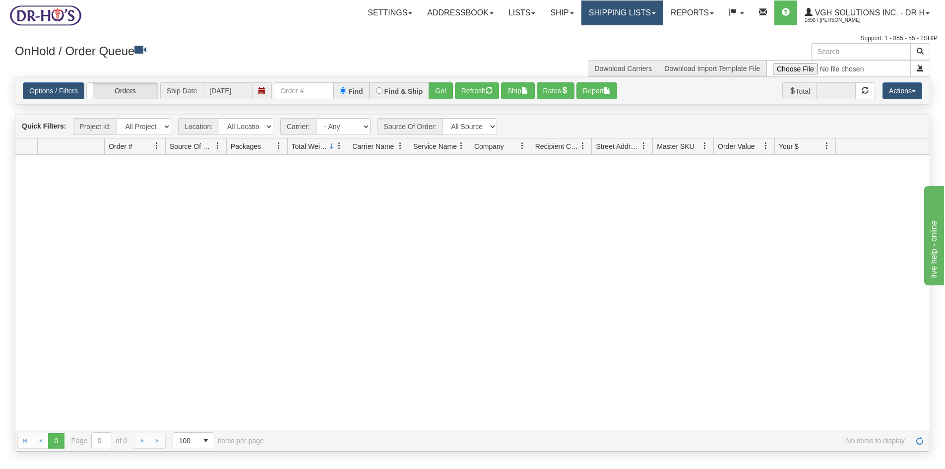
click at [606, 16] on link "Shipping lists" at bounding box center [622, 12] width 82 height 25
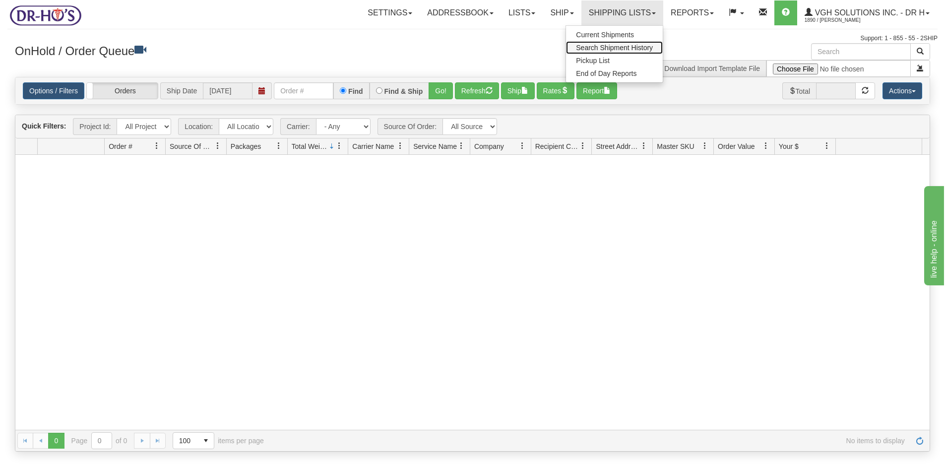
click at [586, 45] on span "Search Shipment History" at bounding box center [614, 48] width 77 height 8
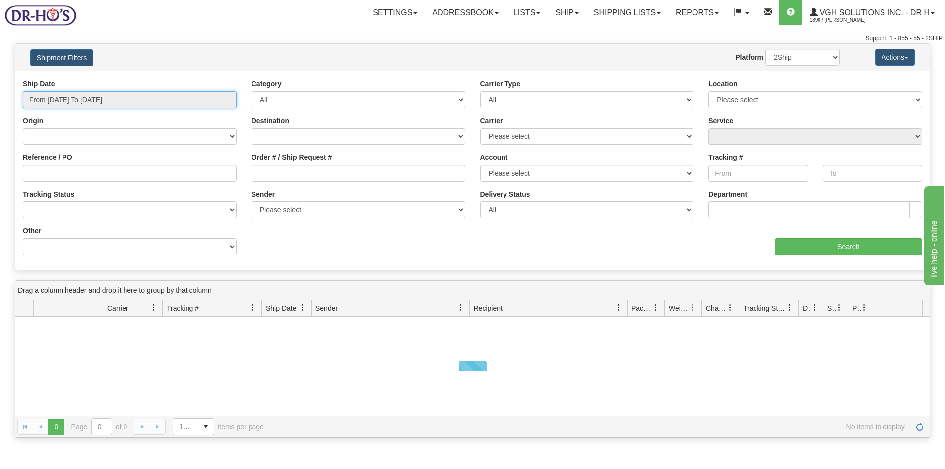
click at [133, 95] on input "From 08/26/2025 To 08/27/2025" at bounding box center [130, 99] width 214 height 17
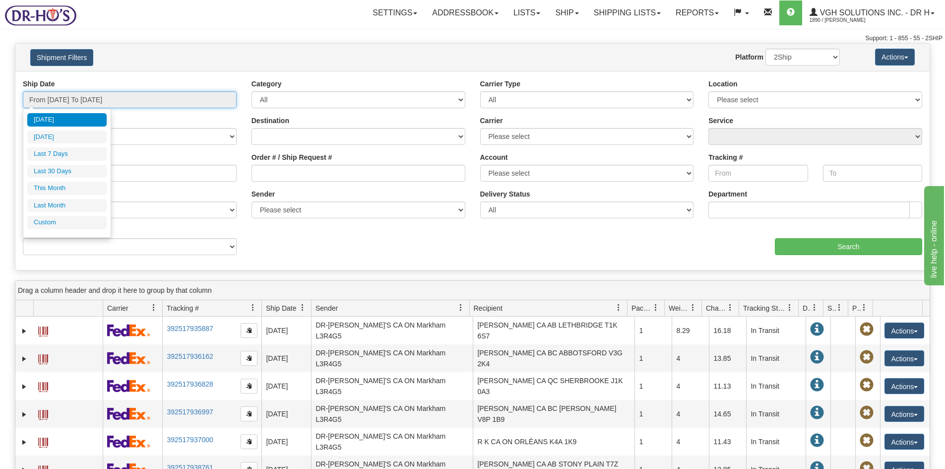
type input "[DATE]"
type input "08/26/2025"
type input "[DATE]"
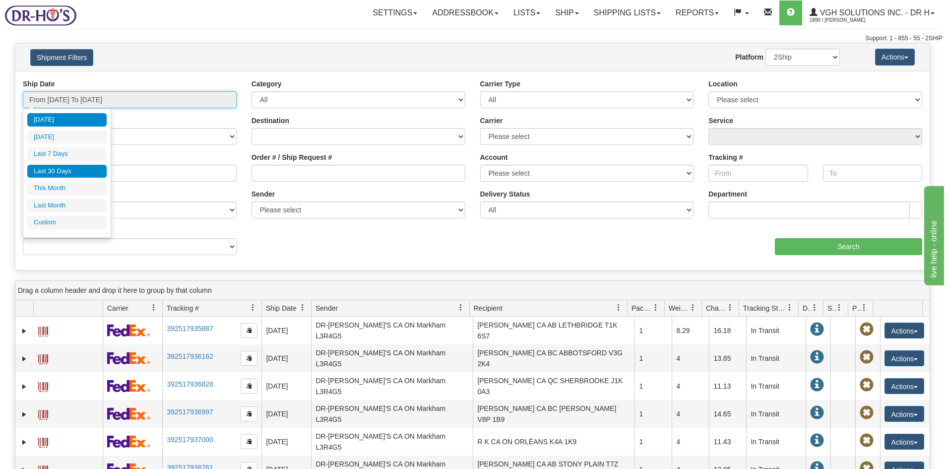
type input "[DATE]"
type input "08/01/2025"
type input "08/31/2025"
type input "[DATE]"
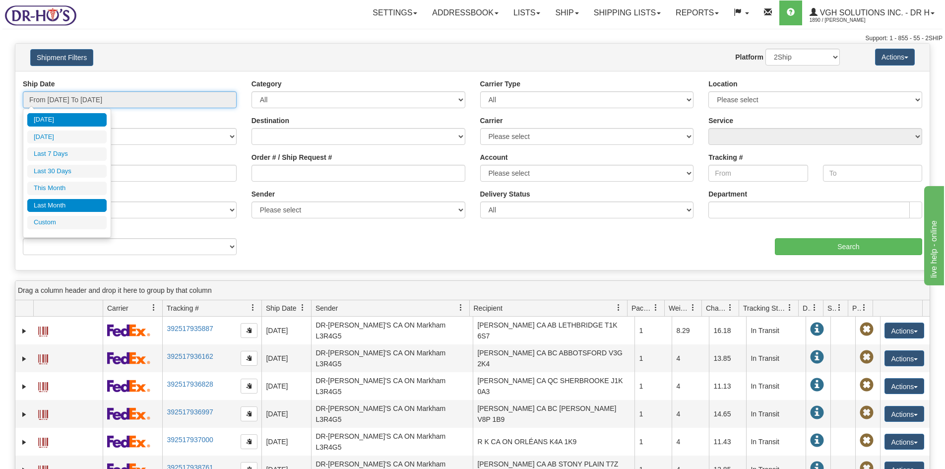
type input "07/01/2025"
type input "07/31/2025"
type input "[DATE]"
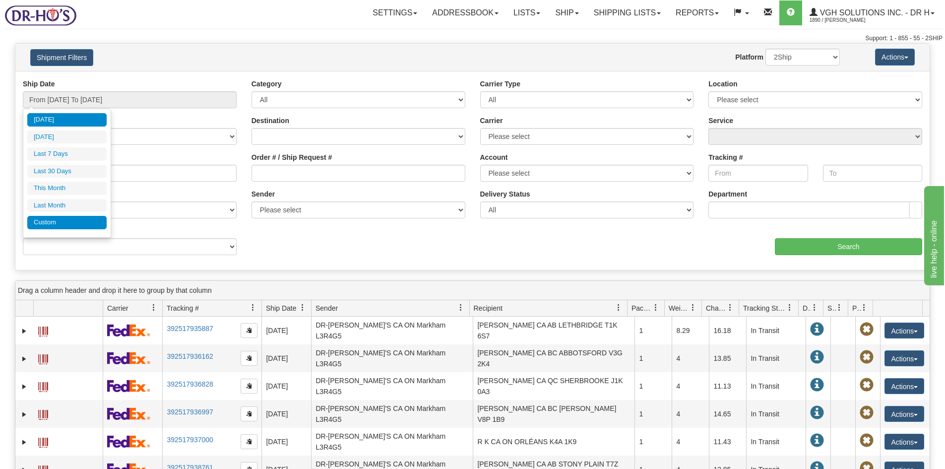
click at [50, 219] on li "Custom" at bounding box center [66, 222] width 79 height 13
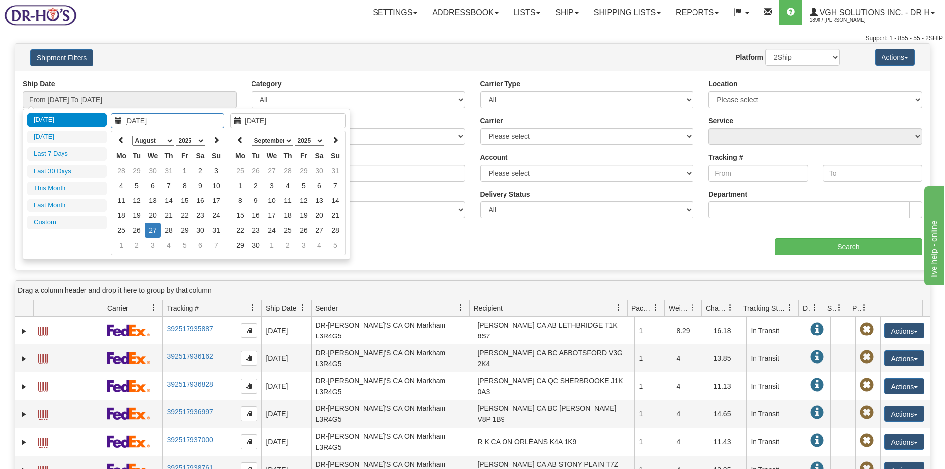
type input "07/01/2025"
type input "07/31/2025"
type input "[DATE]"
click at [125, 144] on th at bounding box center [121, 140] width 16 height 15
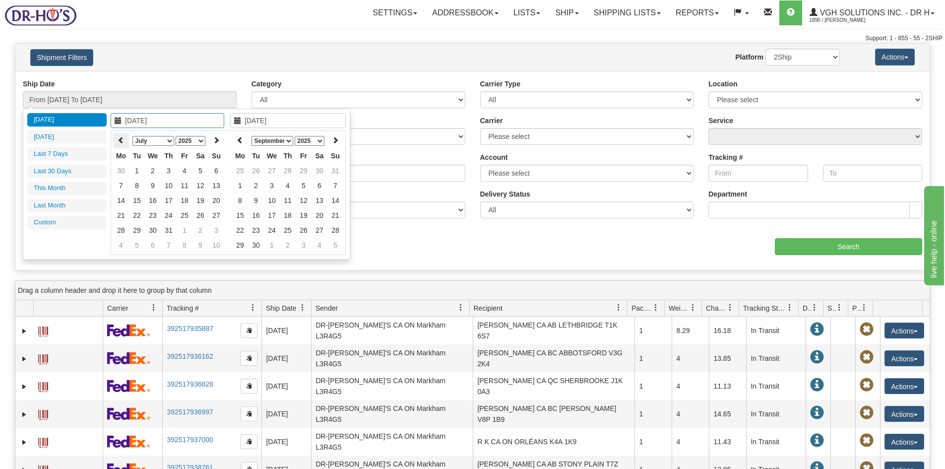
click at [121, 141] on icon at bounding box center [121, 139] width 7 height 7
click at [120, 141] on icon at bounding box center [121, 139] width 7 height 7
click at [119, 138] on icon at bounding box center [121, 139] width 7 height 7
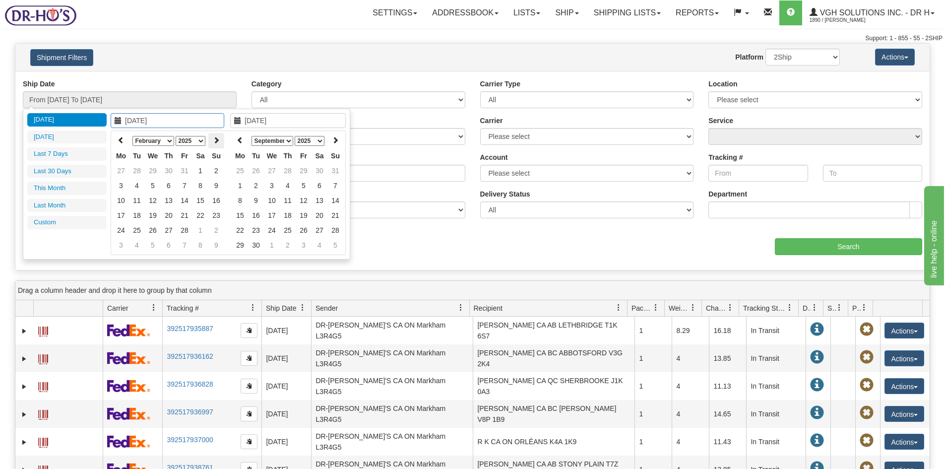
click at [215, 138] on icon at bounding box center [216, 139] width 7 height 7
type input "03/13/2025"
click at [171, 199] on td "13" at bounding box center [169, 200] width 16 height 15
click at [241, 142] on icon at bounding box center [240, 139] width 7 height 7
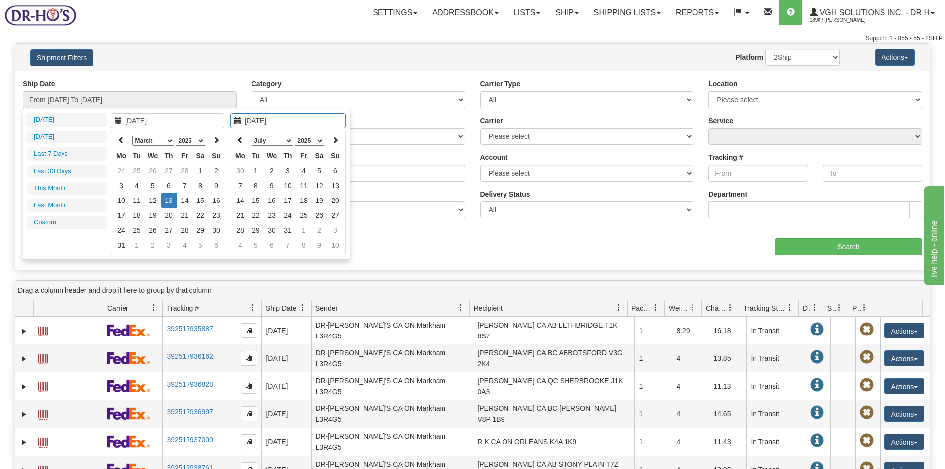
click at [241, 142] on icon at bounding box center [240, 139] width 7 height 7
click at [241, 141] on icon at bounding box center [240, 139] width 7 height 7
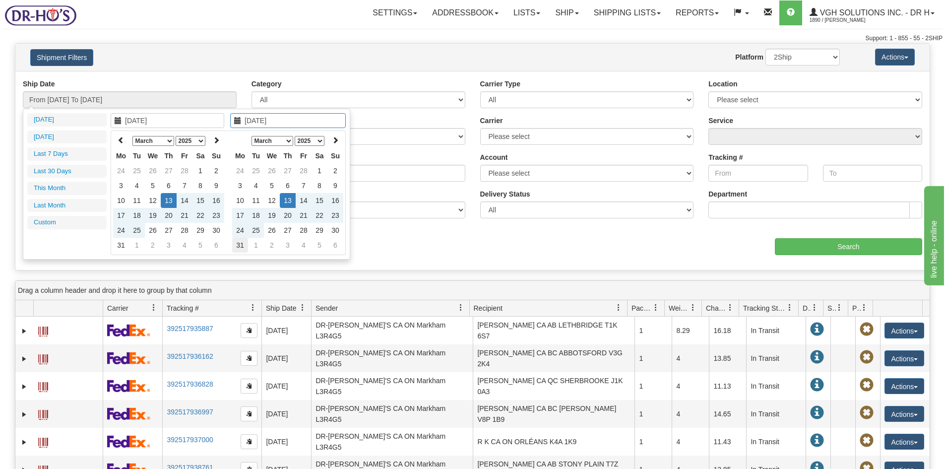
type input "03/31/2025"
click at [239, 245] on td "31" at bounding box center [240, 245] width 16 height 15
type input "From 03/13/2025 To 03/31/2025"
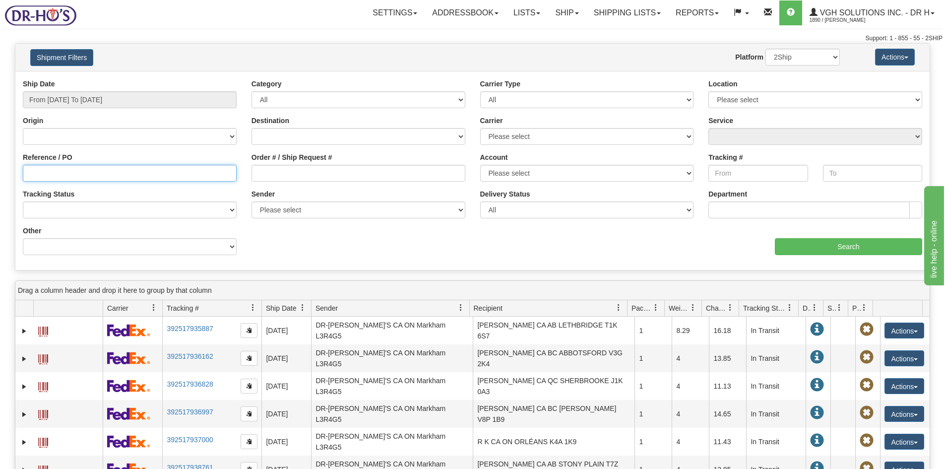
click at [57, 173] on input "Reference / PO" at bounding box center [130, 173] width 214 height 17
paste input "1160509"
type input "1160509"
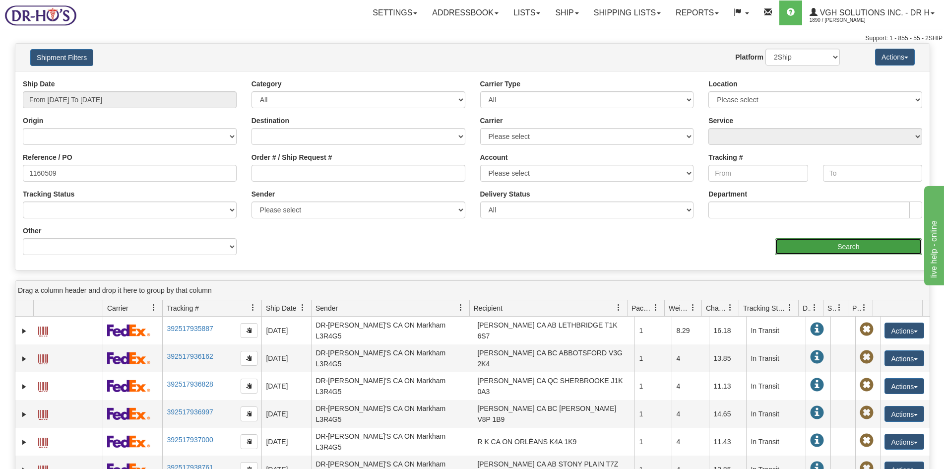
click at [847, 250] on input "Search" at bounding box center [848, 246] width 147 height 17
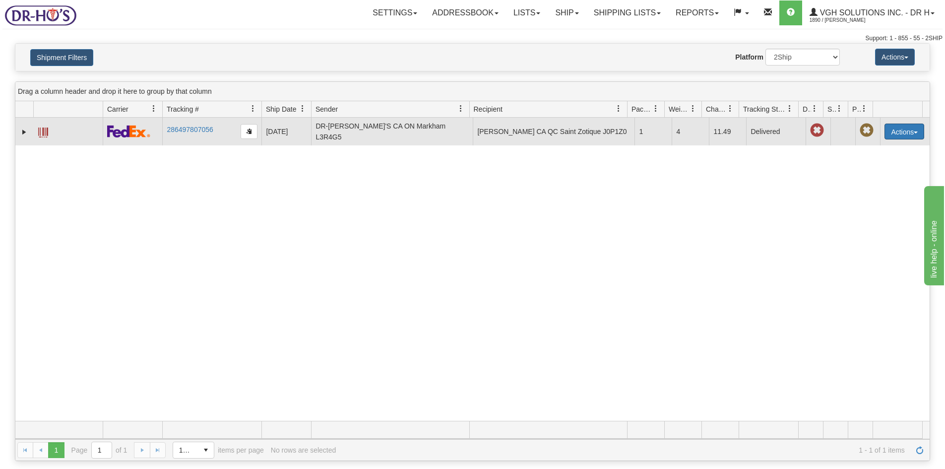
click at [890, 128] on button "Actions" at bounding box center [904, 132] width 40 height 16
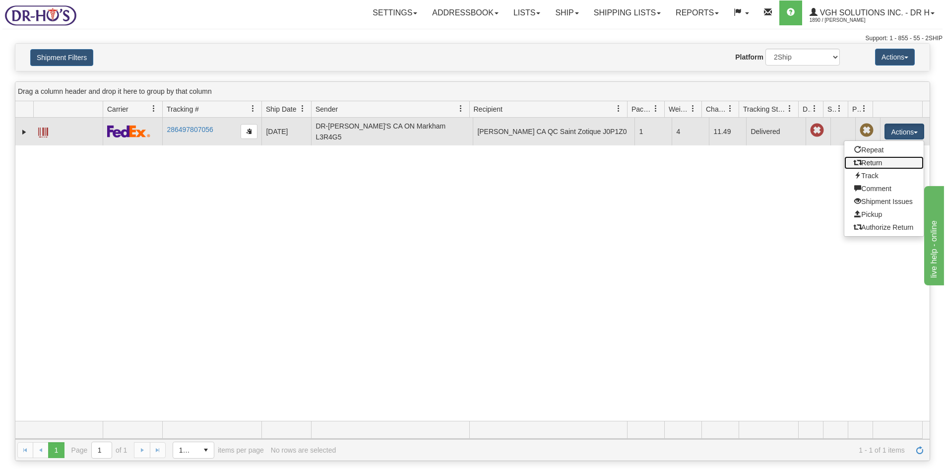
click at [871, 158] on link "Return" at bounding box center [883, 162] width 79 height 13
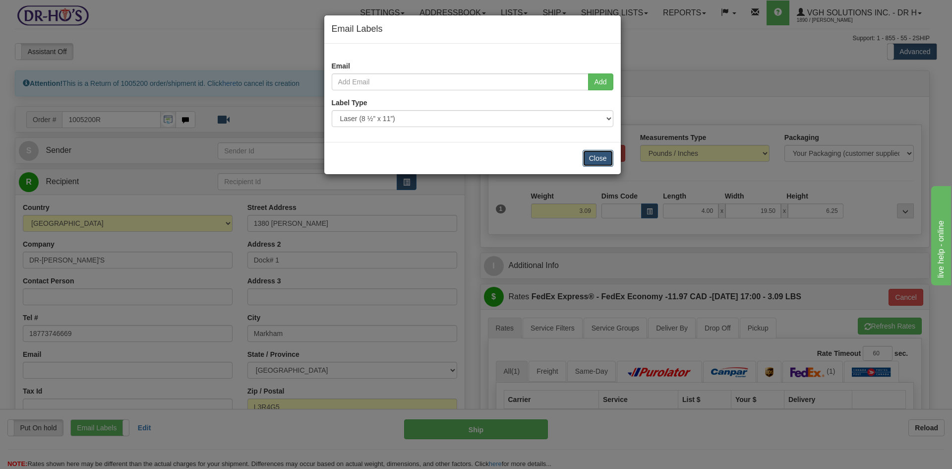
click at [601, 156] on button "Close" at bounding box center [598, 158] width 31 height 17
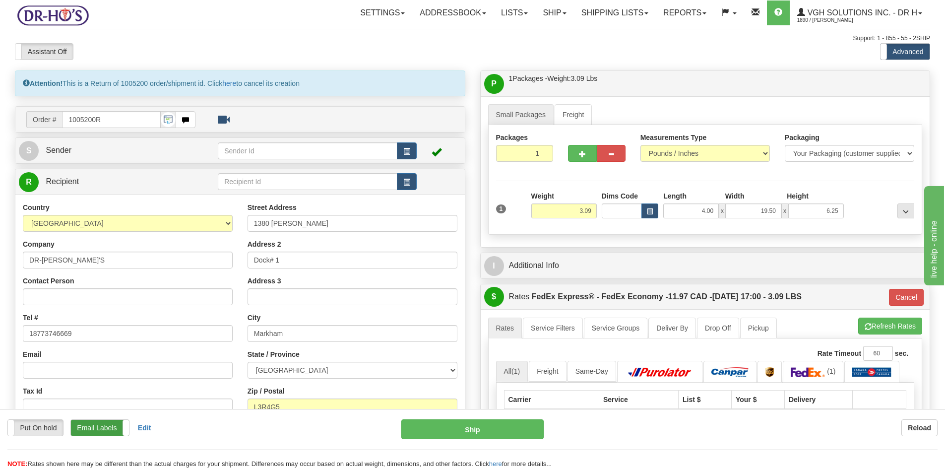
click at [93, 426] on label "Email Labels" at bounding box center [100, 428] width 58 height 16
drag, startPoint x: 68, startPoint y: 257, endPoint x: -9, endPoint y: 267, distance: 78.5
click at [0, 267] on html "Training Course Close Toggle navigation Settings Shipping Preferences New Sende…" at bounding box center [472, 234] width 945 height 469
click at [75, 299] on input "Contact Person" at bounding box center [128, 296] width 210 height 17
paste input "DR-[PERSON_NAME]'S"
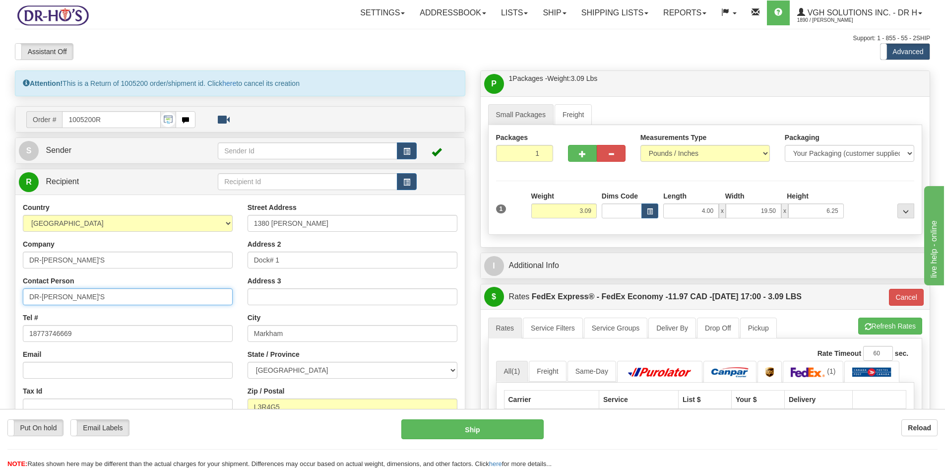
type input "DR-[PERSON_NAME]'S"
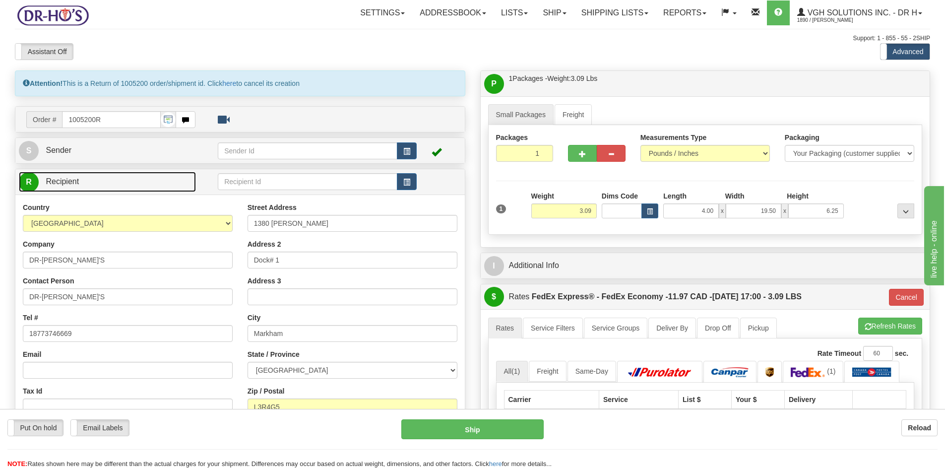
click at [76, 181] on span "Recipient" at bounding box center [62, 181] width 33 height 8
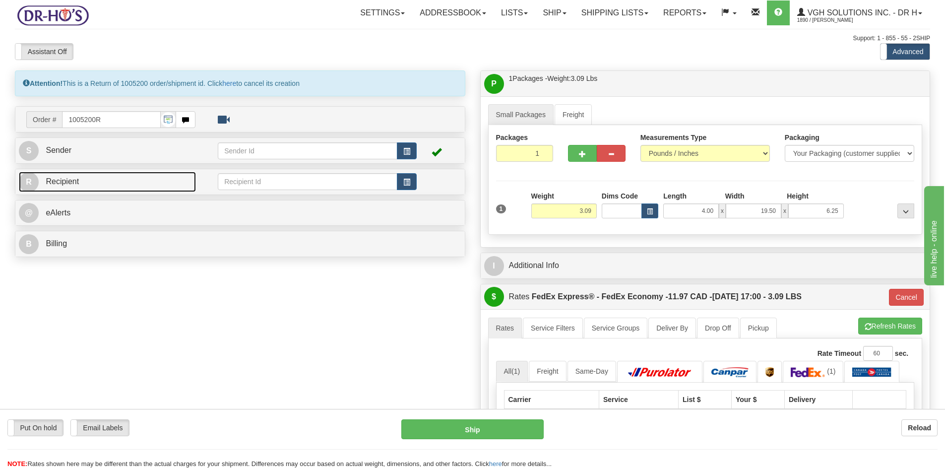
click at [78, 178] on span "Recipient" at bounding box center [62, 181] width 33 height 8
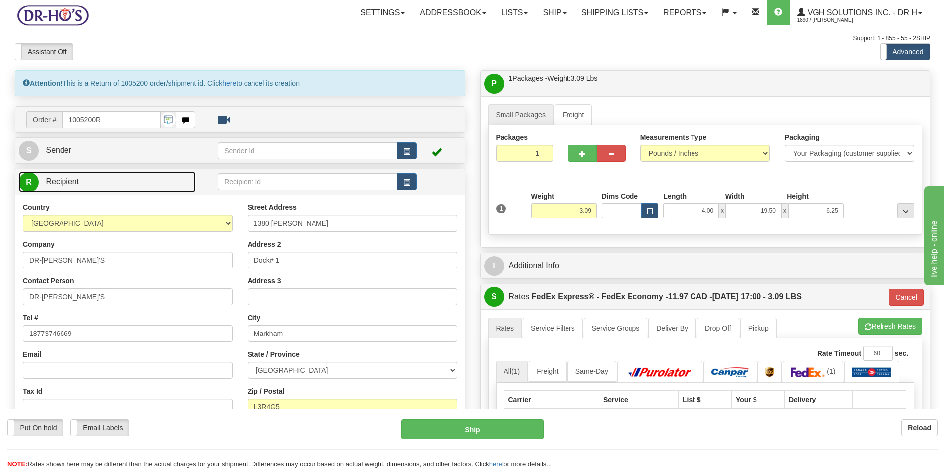
click at [77, 184] on span "Recipient" at bounding box center [62, 181] width 33 height 8
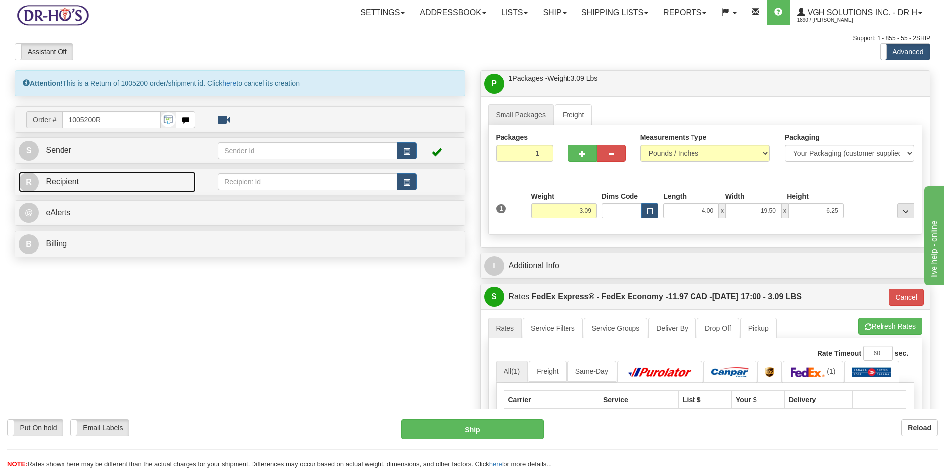
click at [73, 176] on link "R Recipient" at bounding box center [107, 182] width 177 height 20
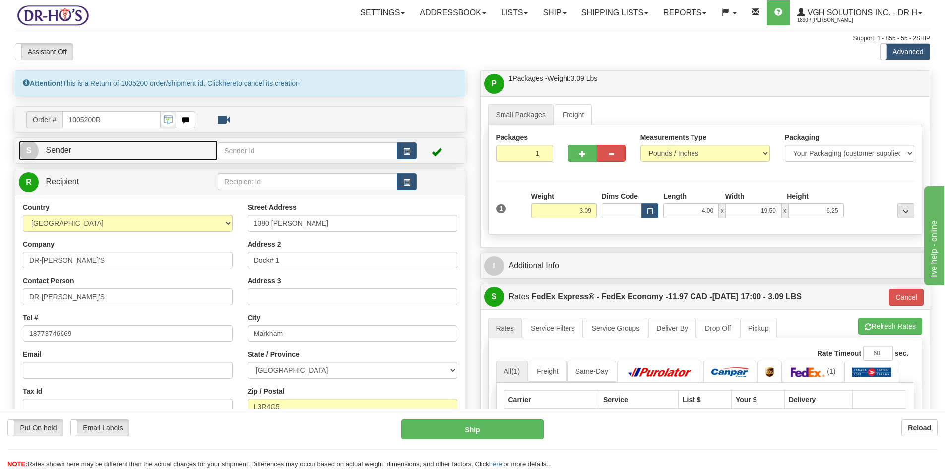
click at [72, 151] on link "S Sender" at bounding box center [118, 150] width 199 height 20
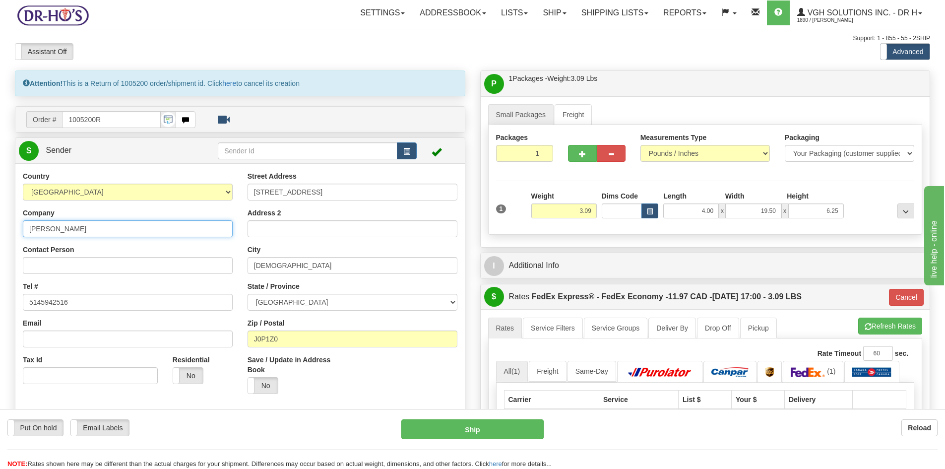
drag, startPoint x: 88, startPoint y: 230, endPoint x: -8, endPoint y: 236, distance: 96.4
click at [0, 236] on html "Training Course Close Toggle navigation Settings Shipping Preferences New Sende…" at bounding box center [472, 234] width 945 height 469
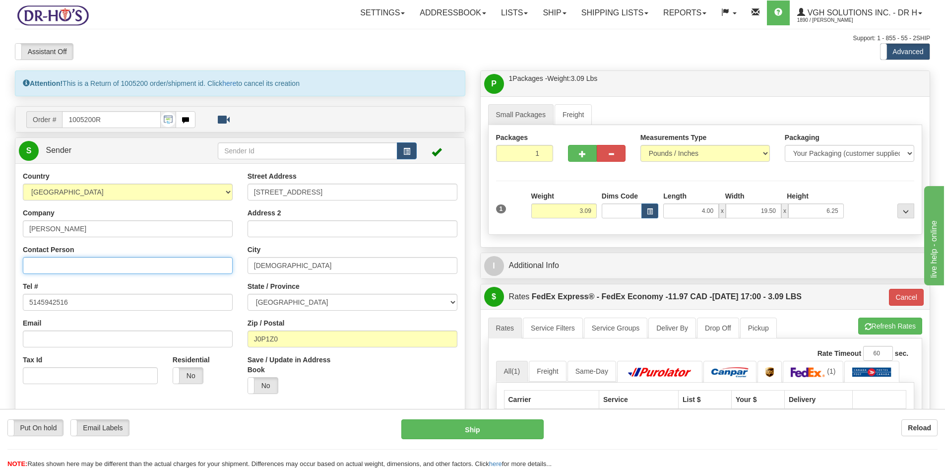
click at [61, 268] on input "Contact Person" at bounding box center [128, 265] width 210 height 17
paste input "Robert Brosseau"
type input "Robert Brosseau"
click at [905, 298] on button "Cancel" at bounding box center [906, 297] width 35 height 17
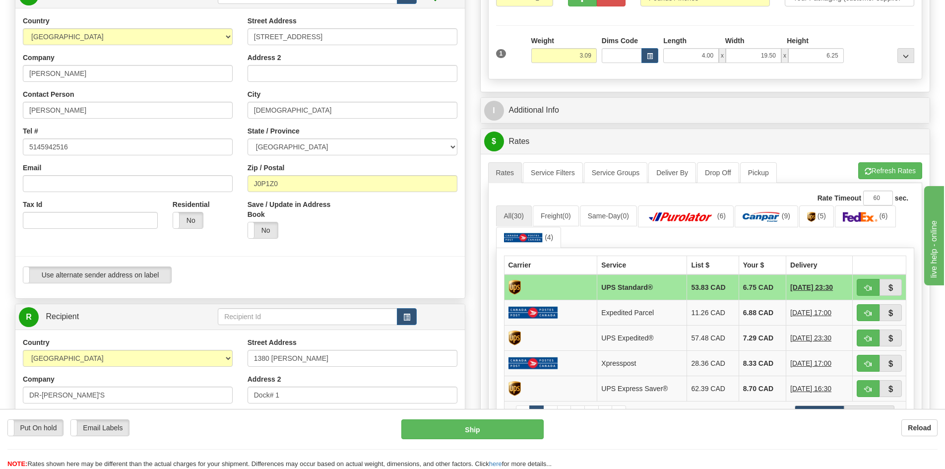
scroll to position [198, 0]
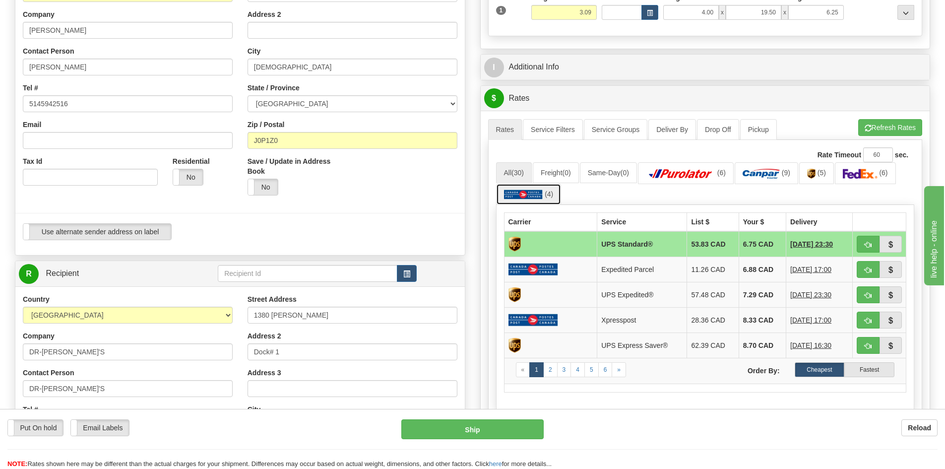
click at [529, 197] on img at bounding box center [523, 194] width 39 height 10
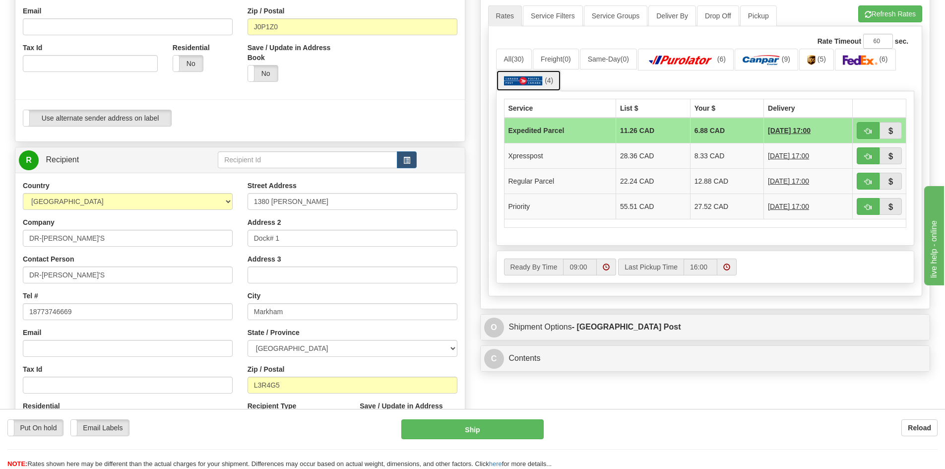
scroll to position [347, 0]
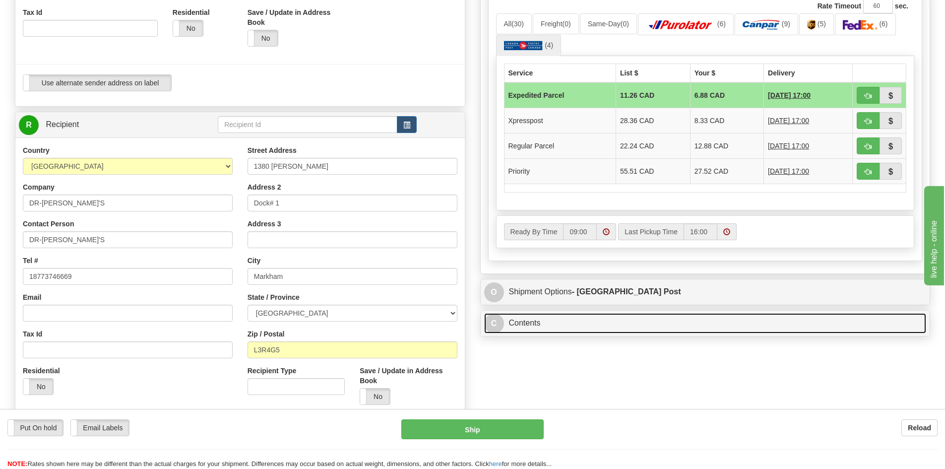
click at [620, 317] on link "C Contents" at bounding box center [705, 323] width 442 height 20
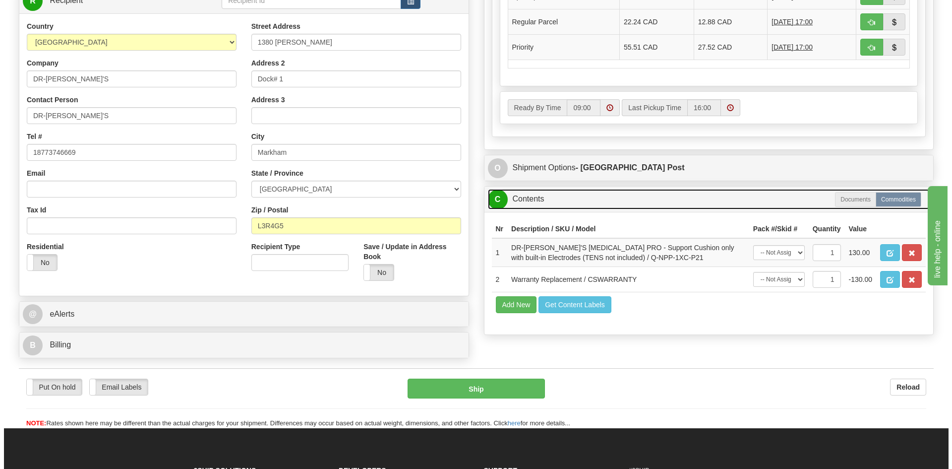
scroll to position [496, 0]
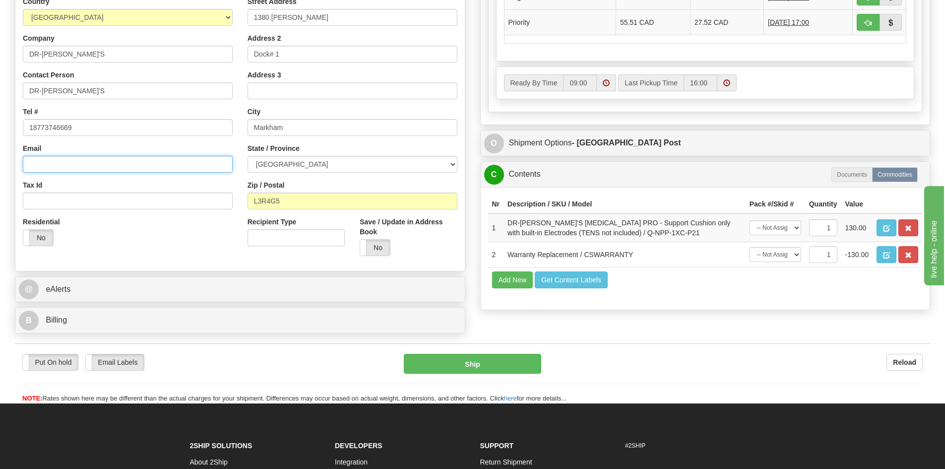
click at [52, 165] on input "Email" at bounding box center [128, 164] width 210 height 17
type input "maria@drhonow.com"
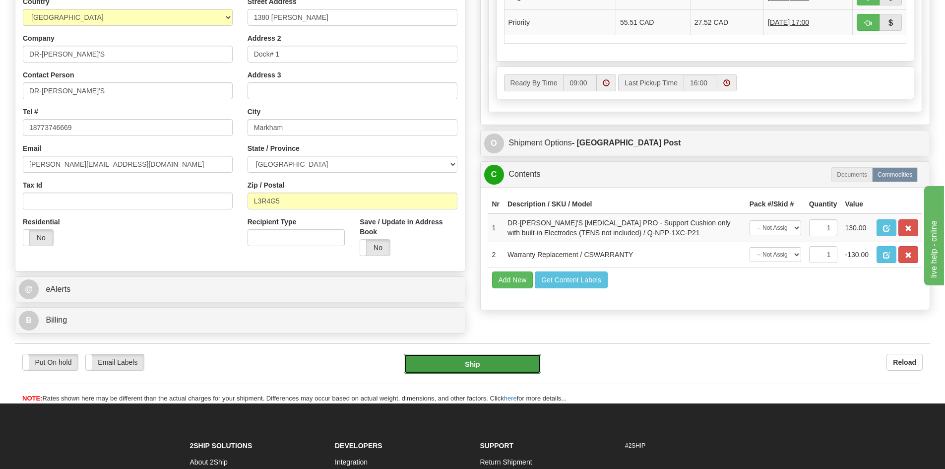
click at [483, 369] on button "Ship" at bounding box center [472, 364] width 137 height 20
type input "DOM.EP"
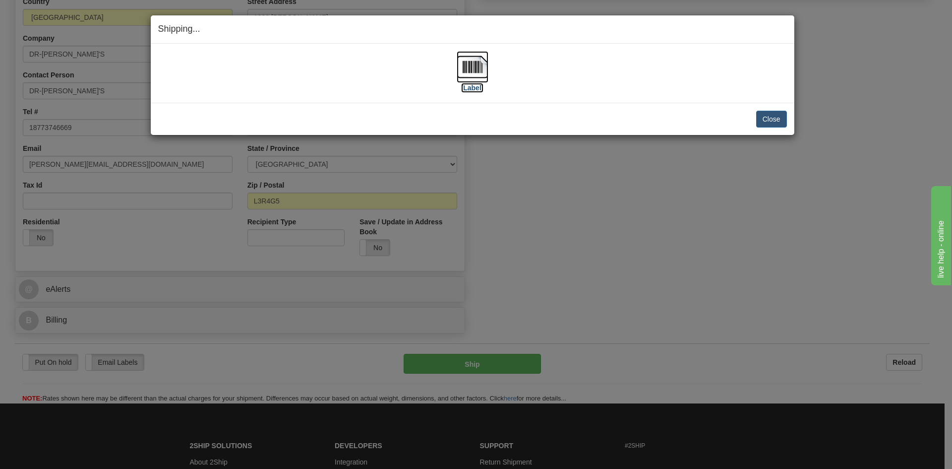
click at [469, 66] on img at bounding box center [473, 67] width 32 height 32
click at [766, 118] on button "Close" at bounding box center [771, 119] width 31 height 17
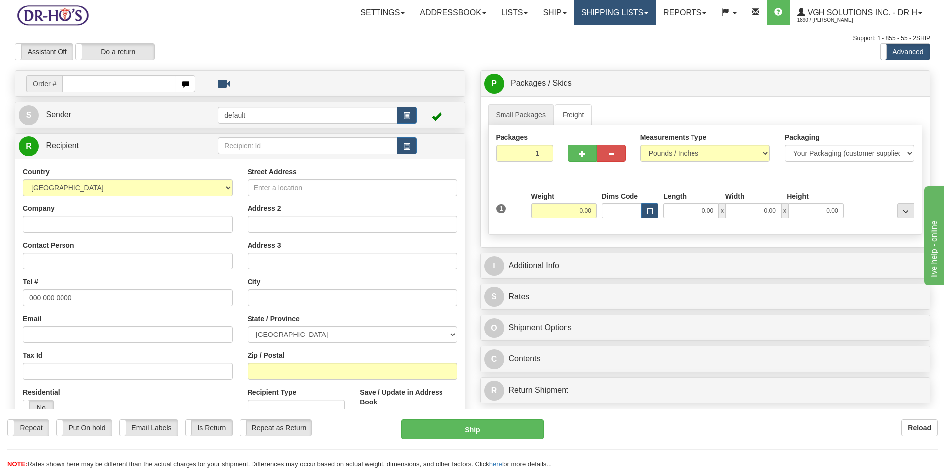
click at [600, 11] on link "Shipping lists" at bounding box center [615, 12] width 82 height 25
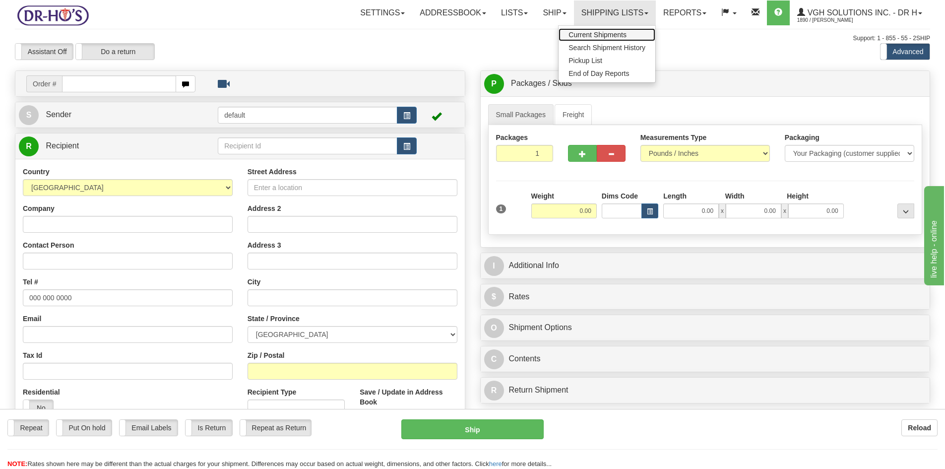
click at [584, 32] on span "Current Shipments" at bounding box center [597, 35] width 58 height 8
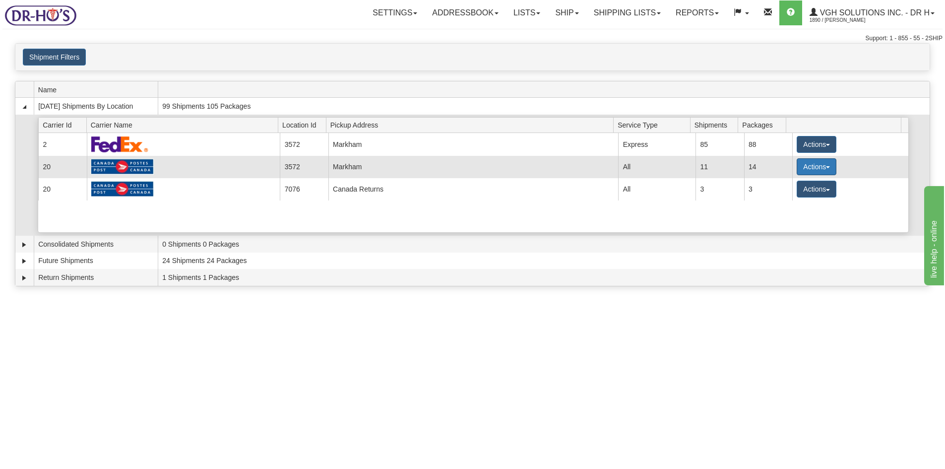
click at [814, 167] on button "Actions" at bounding box center [817, 166] width 40 height 17
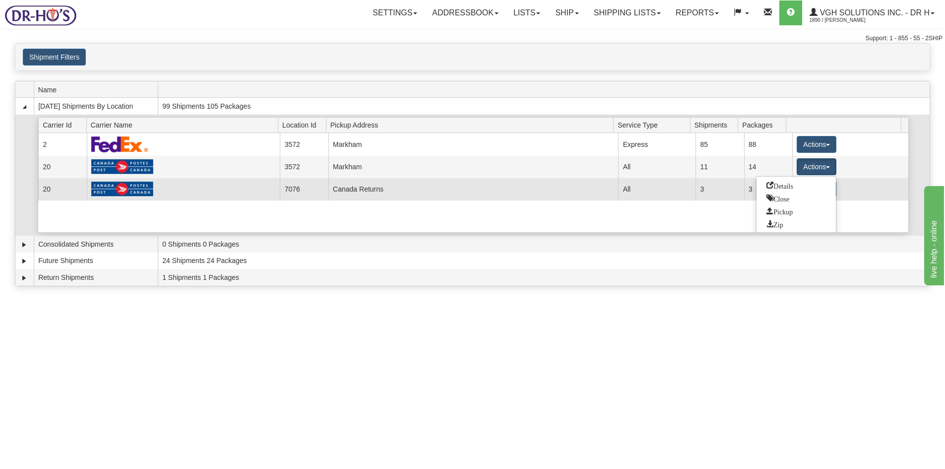
click at [786, 184] on span "Details" at bounding box center [779, 185] width 27 height 7
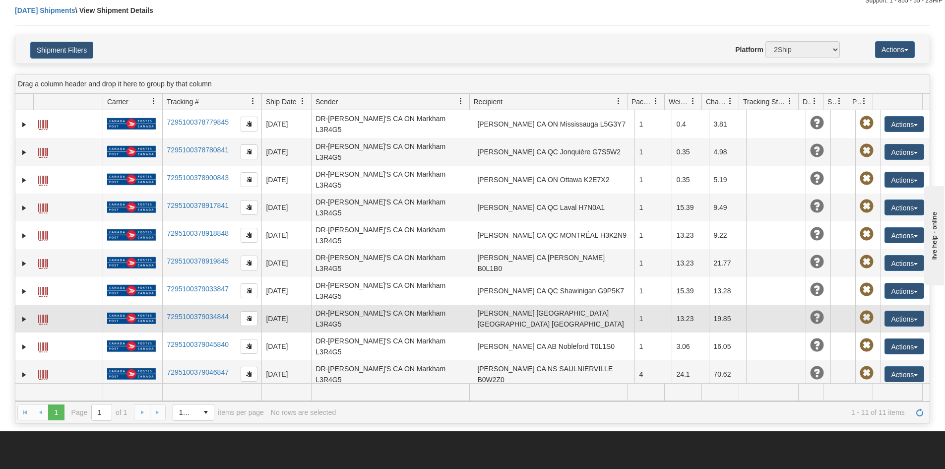
scroll to position [198, 0]
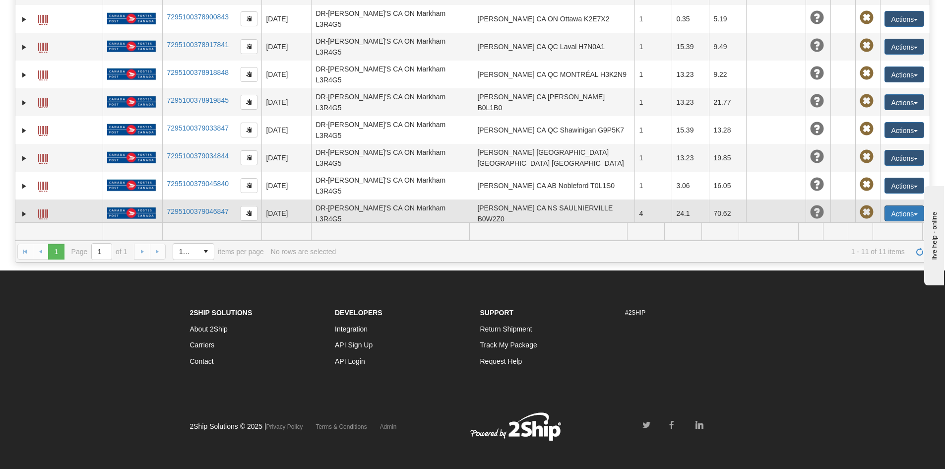
click at [886, 205] on button "Actions" at bounding box center [904, 213] width 40 height 16
click at [865, 225] on link "Edit" at bounding box center [883, 231] width 79 height 13
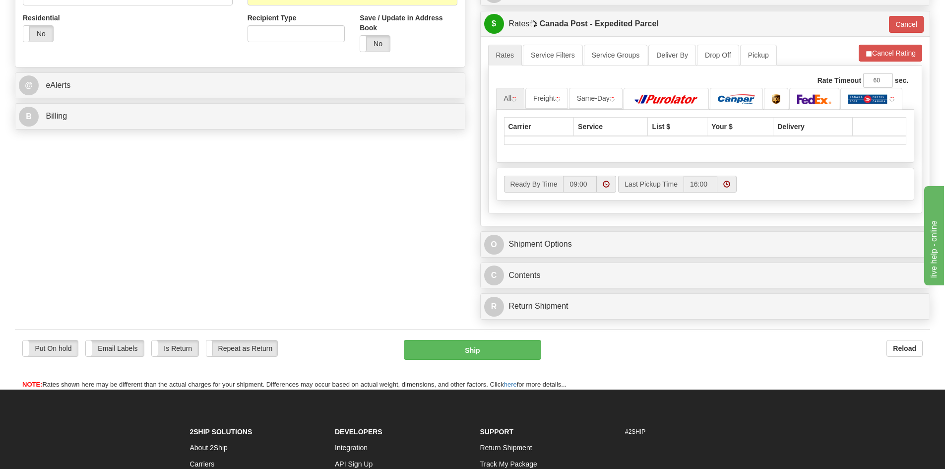
scroll to position [397, 0]
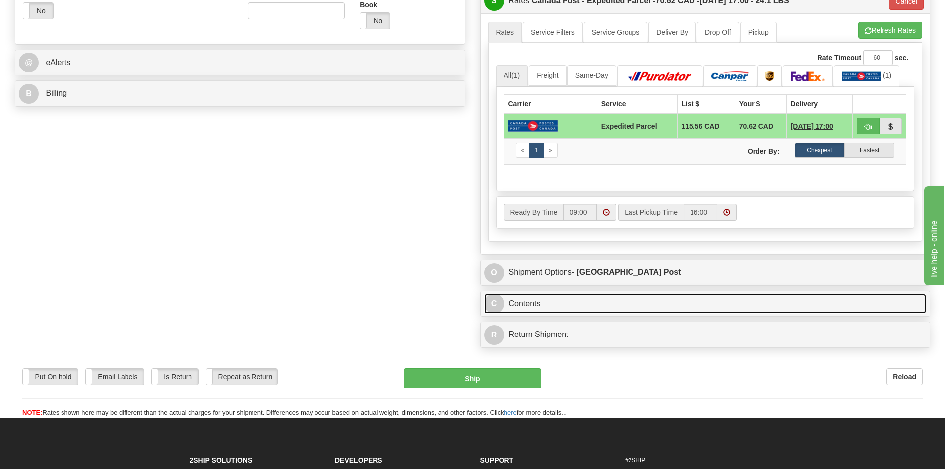
click at [559, 303] on link "C Contents" at bounding box center [705, 304] width 442 height 20
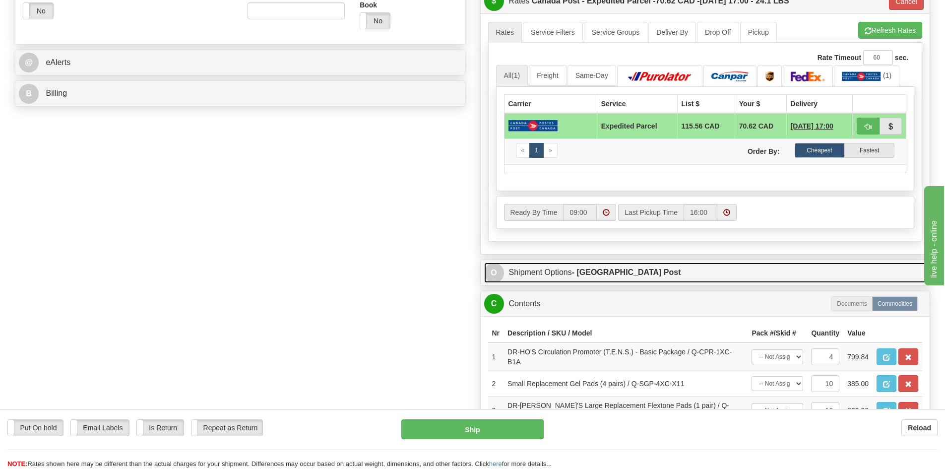
click at [616, 272] on strong "- [GEOGRAPHIC_DATA] Post" at bounding box center [626, 272] width 109 height 8
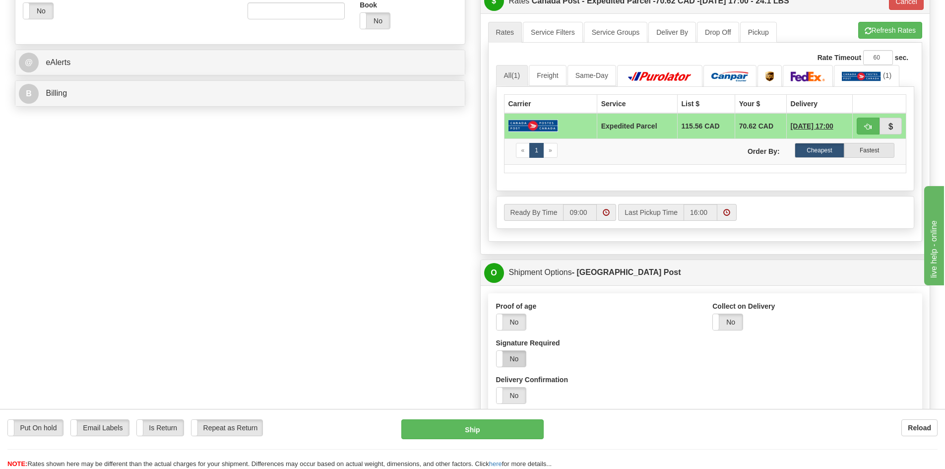
click at [515, 353] on label "No" at bounding box center [512, 359] width 30 height 16
click at [491, 421] on button "Ship" at bounding box center [472, 429] width 142 height 20
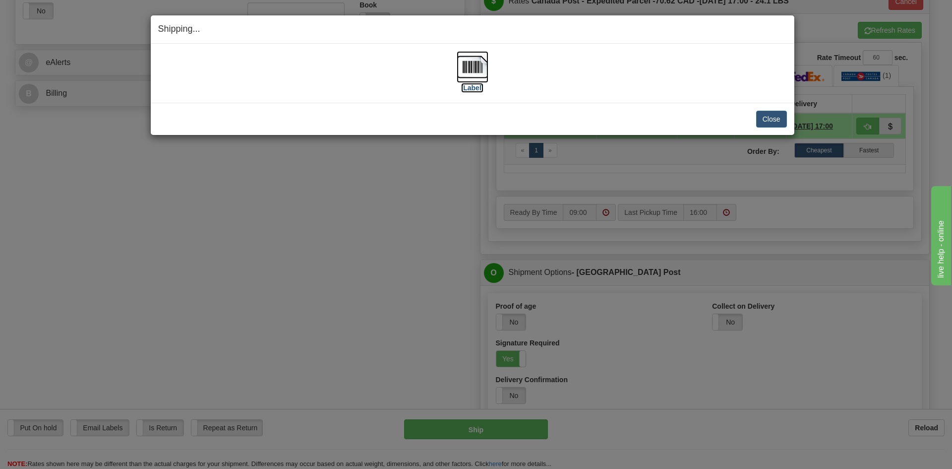
click at [475, 62] on img at bounding box center [473, 67] width 32 height 32
